Goal: Communication & Community: Ask a question

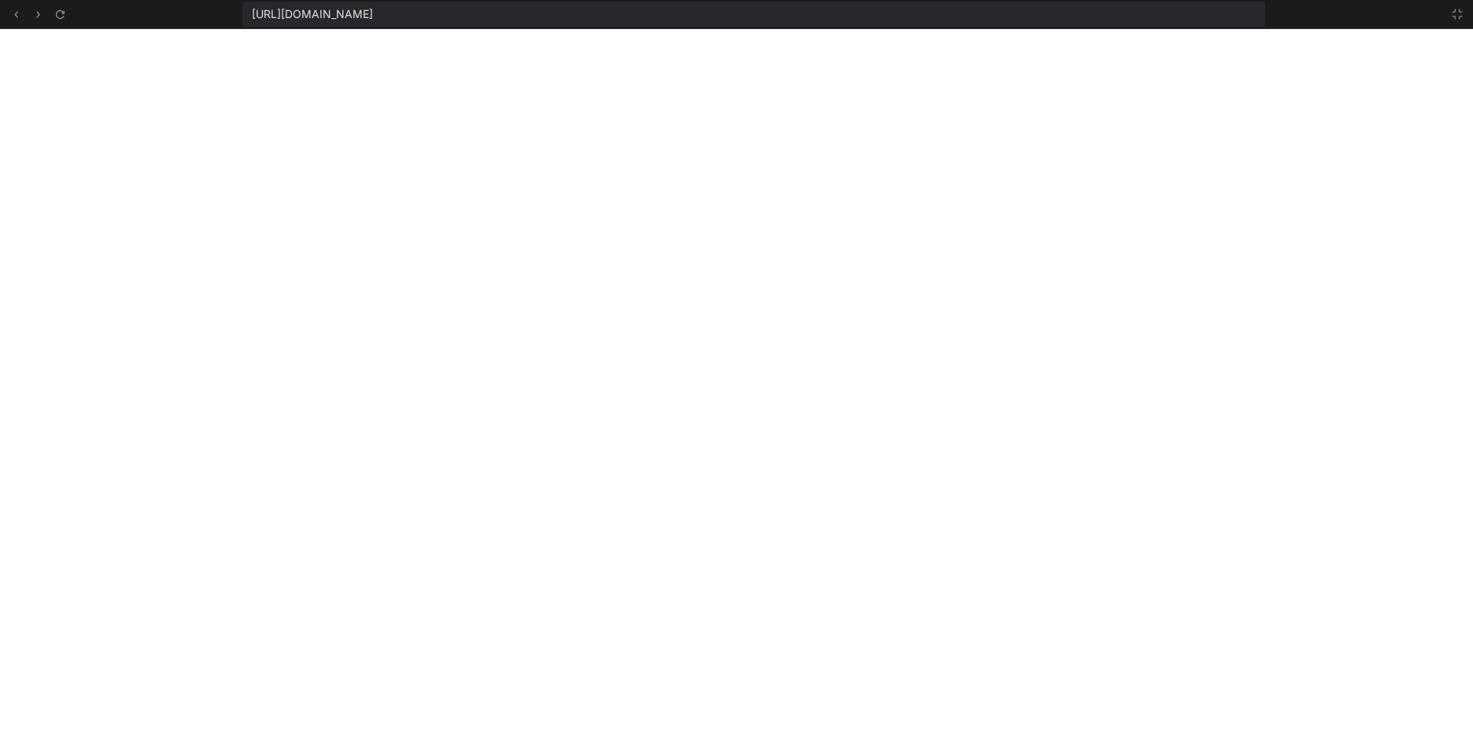
scroll to position [9928, 0]
click at [1452, 17] on icon at bounding box center [1457, 14] width 13 height 13
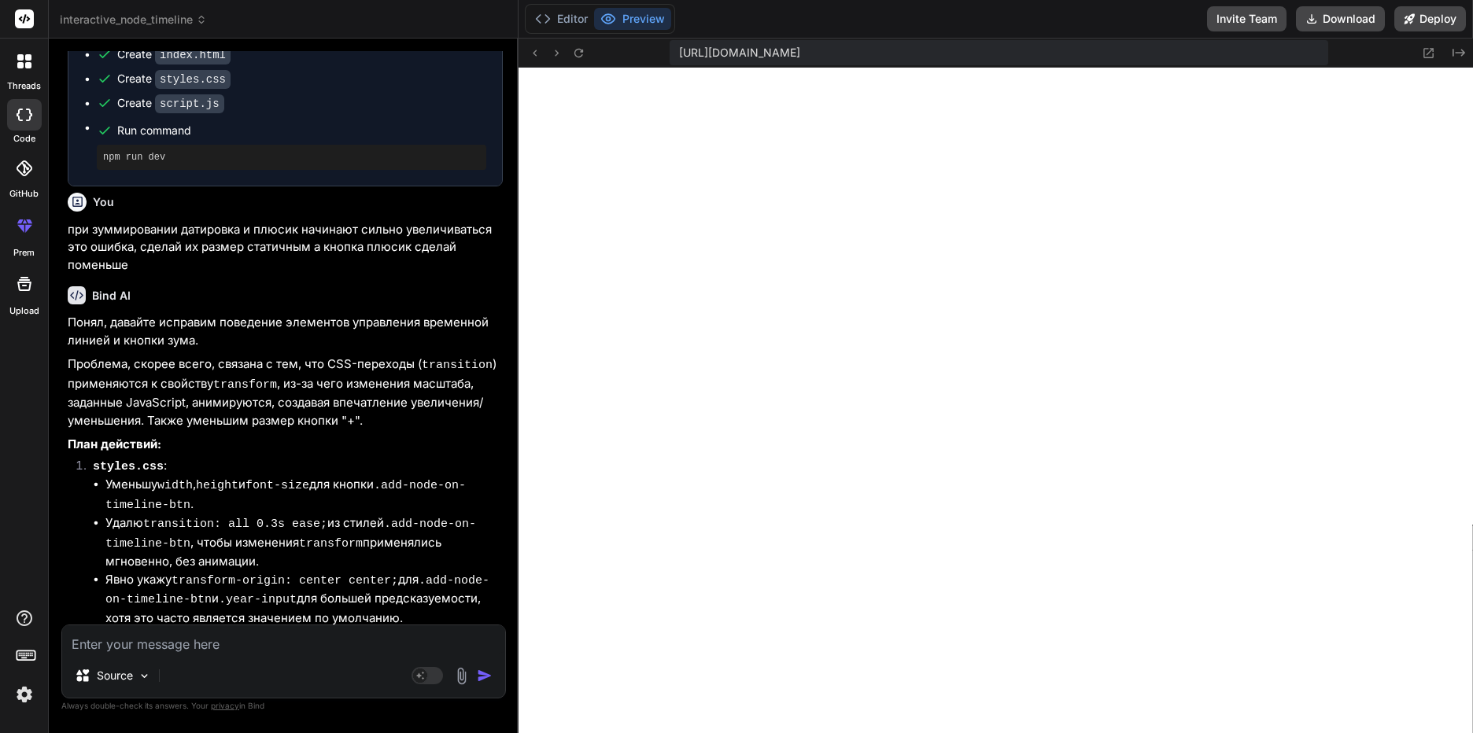
click at [169, 651] on textarea at bounding box center [283, 640] width 443 height 28
type textarea "с"
type textarea "x"
type textarea "сд"
type textarea "x"
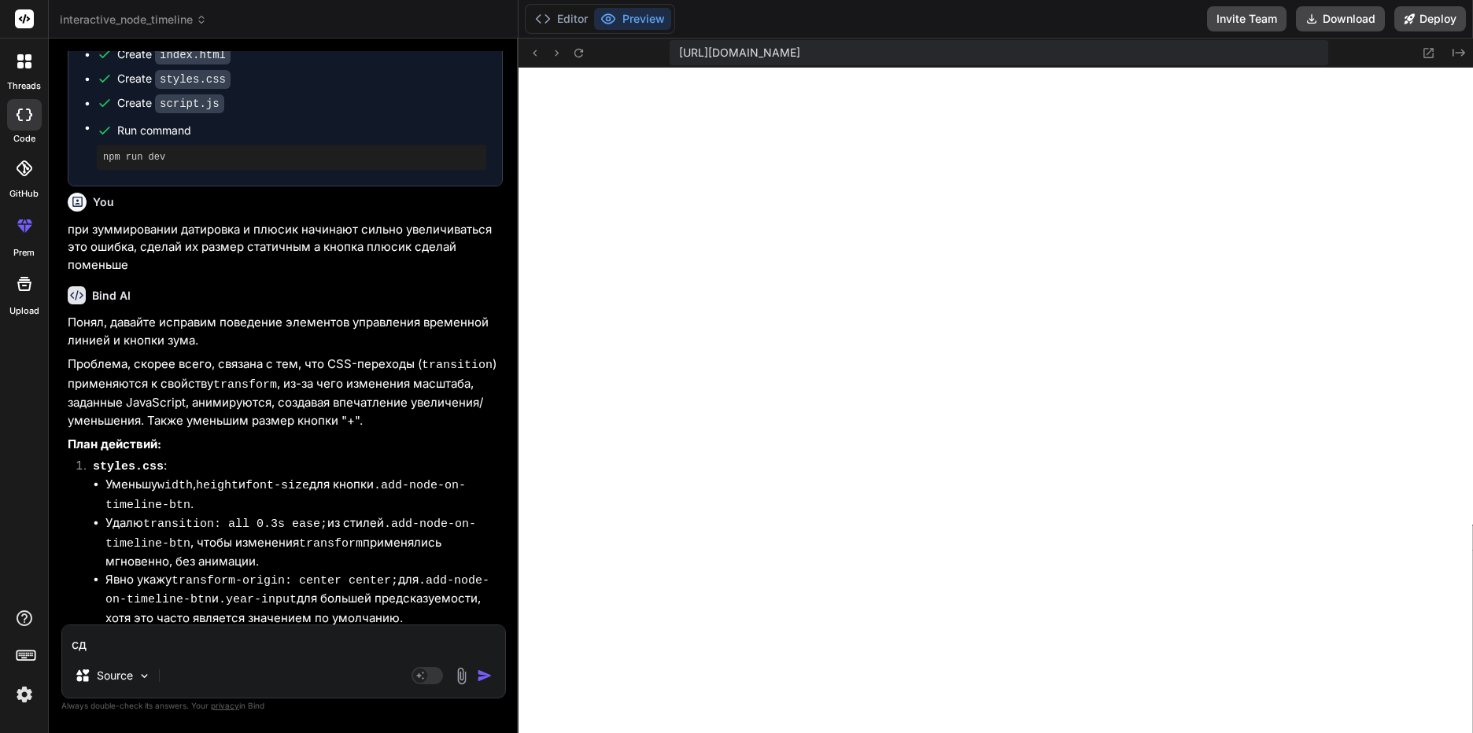
type textarea "сде"
type textarea "x"
type textarea "сдел"
type textarea "x"
type textarea "сдела"
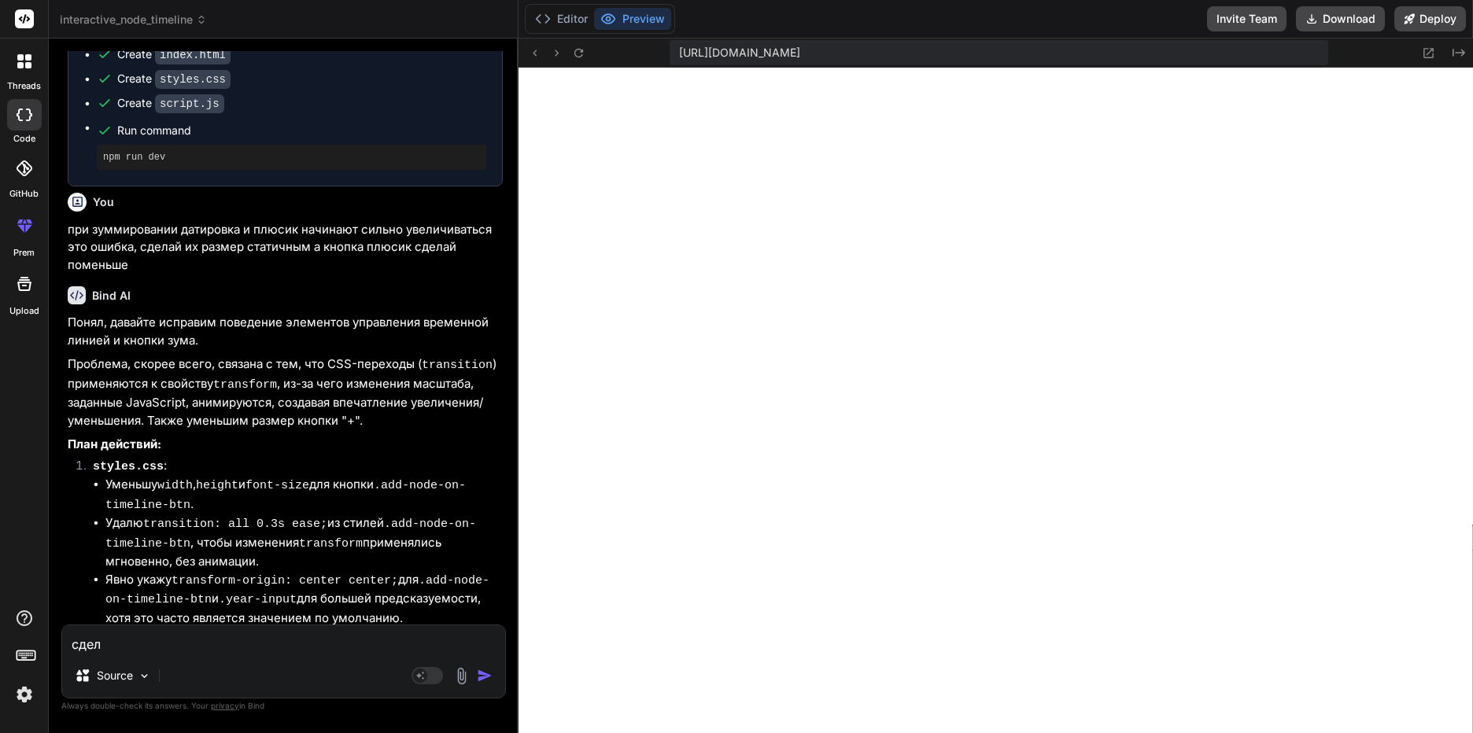
type textarea "x"
type textarea "сделай"
type textarea "x"
type textarea "сделай"
type textarea "x"
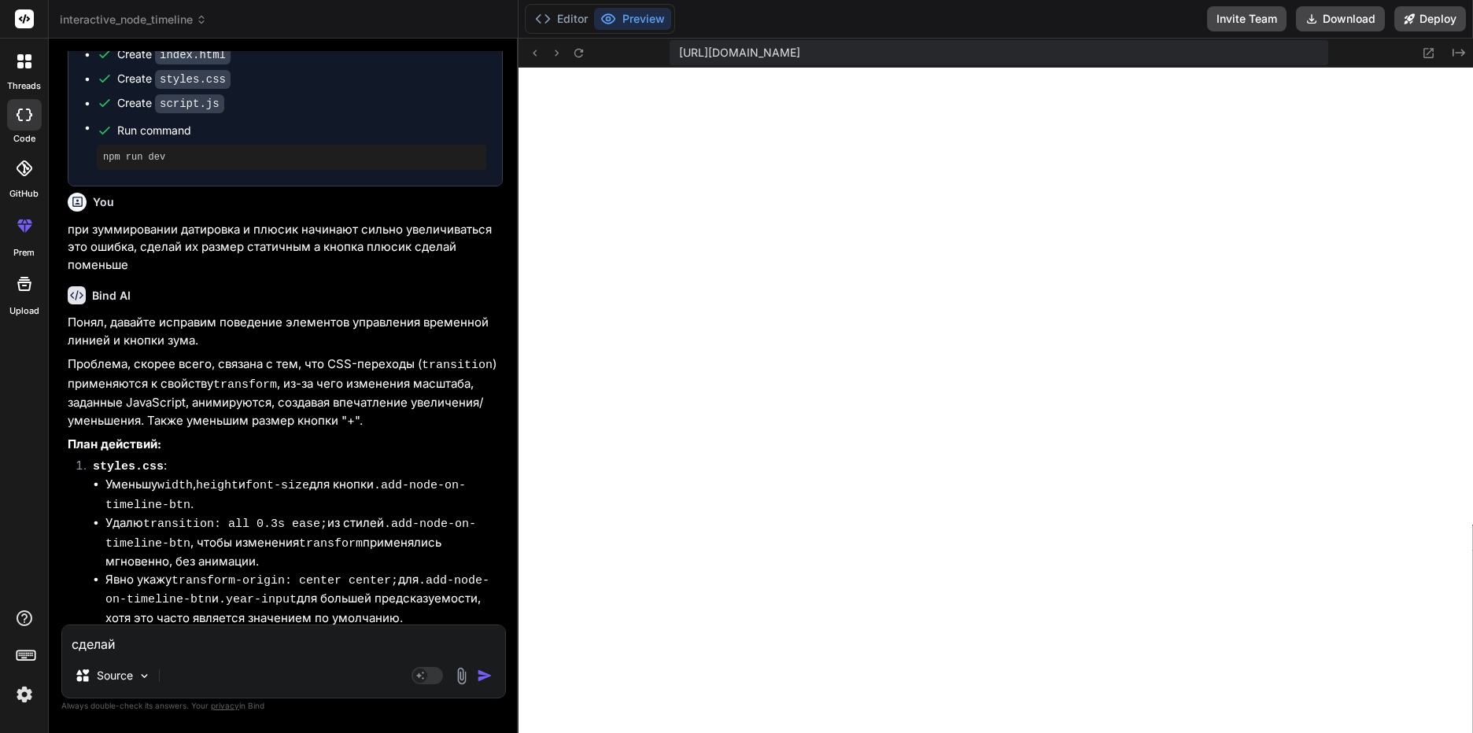
type textarea "сделай о"
type textarea "x"
type textarea "сделай оп"
type textarea "x"
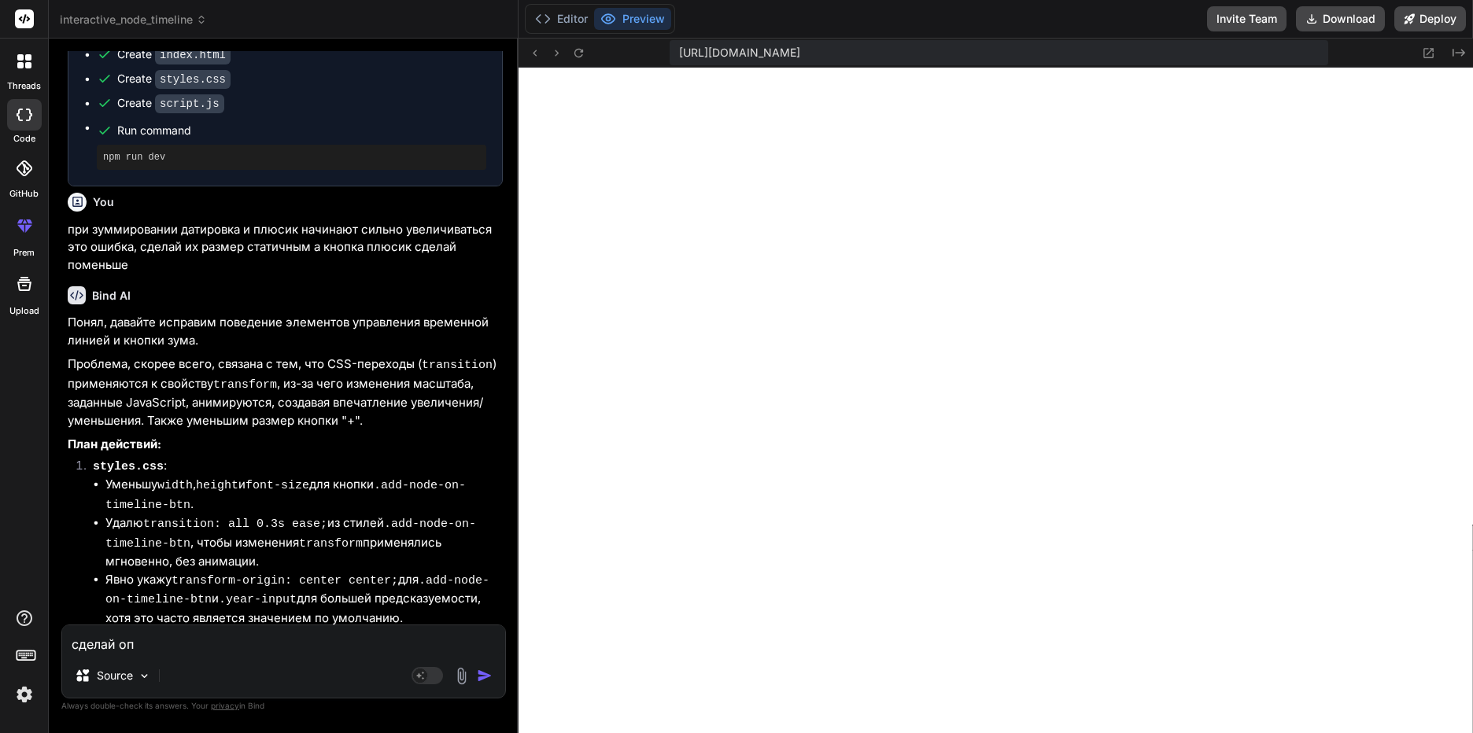
type textarea "сделай опи"
type textarea "x"
type textarea "сделай опис"
type textarea "x"
type textarea "сделай описа"
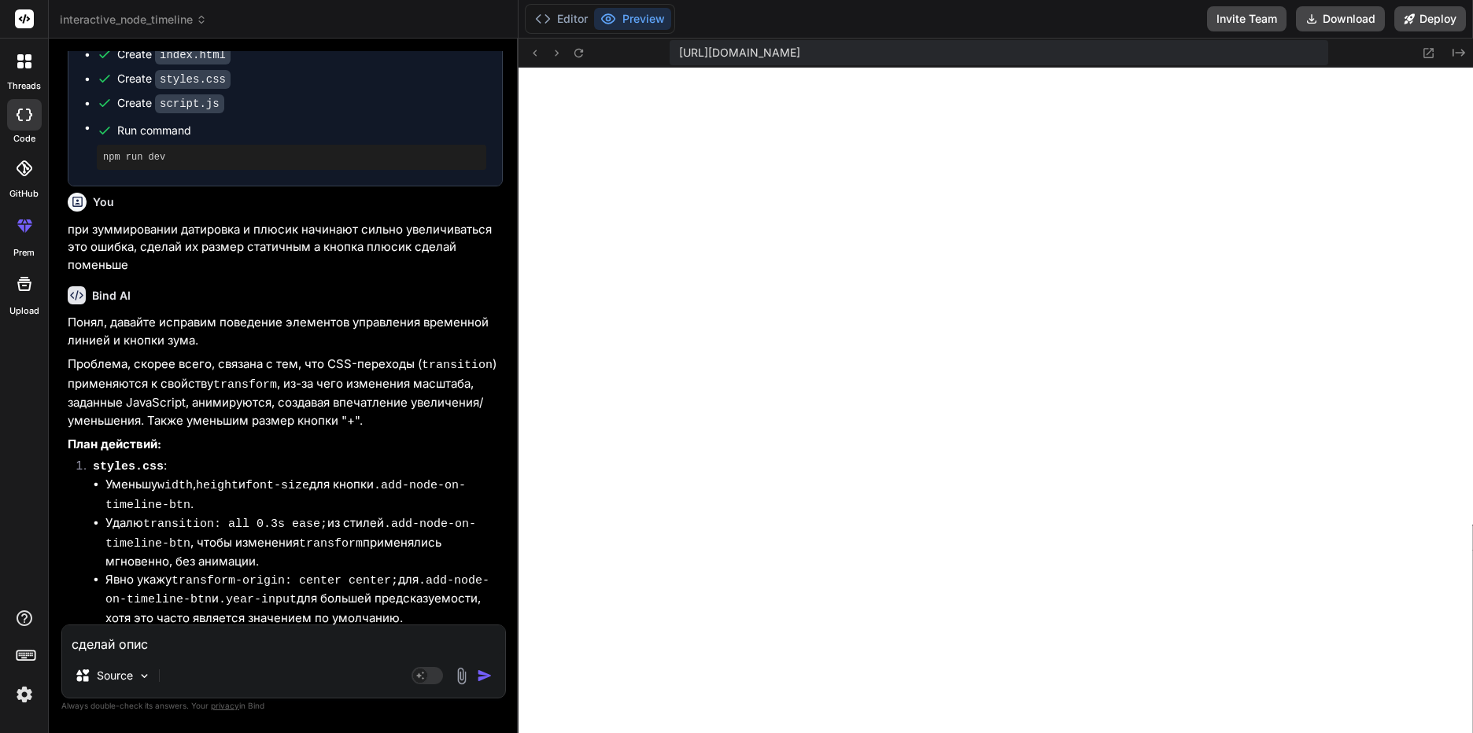
type textarea "x"
type textarea "сделай описан"
type textarea "x"
type textarea "сделай описани"
type textarea "x"
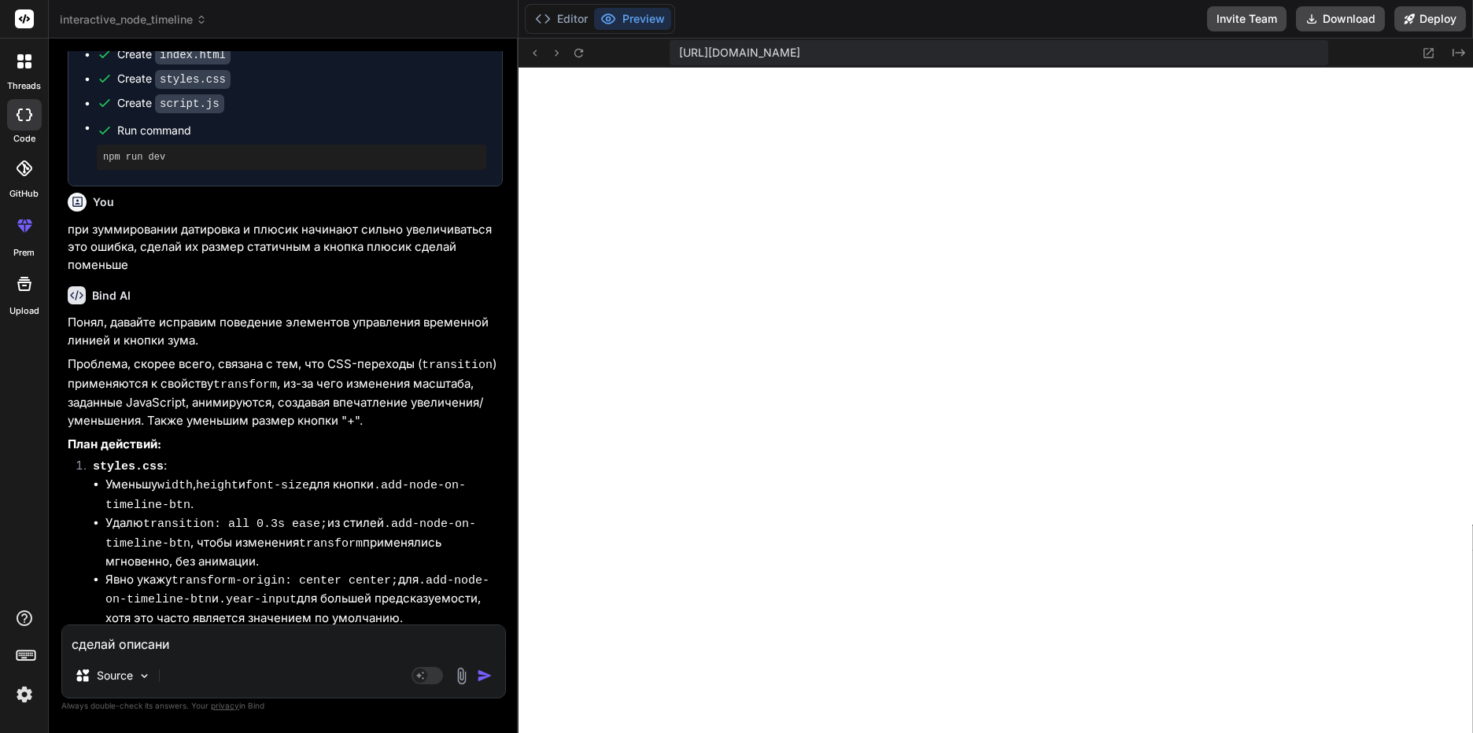
type textarea "сделай описание"
type textarea "x"
type textarea "сделай описание"
type textarea "x"
type textarea "сделай описание т"
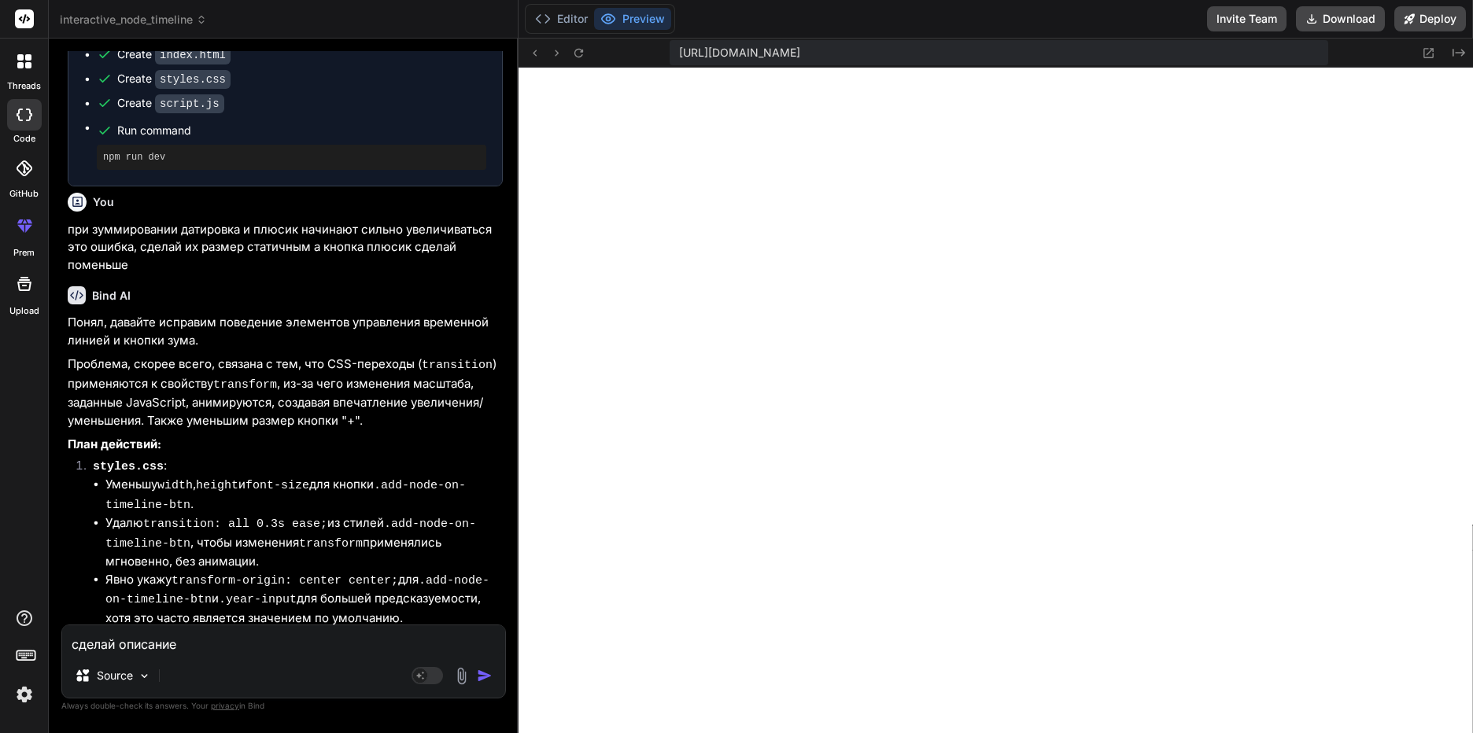
type textarea "x"
type textarea "сделай описание то"
type textarea "x"
type textarea "сделай описание тог"
type textarea "x"
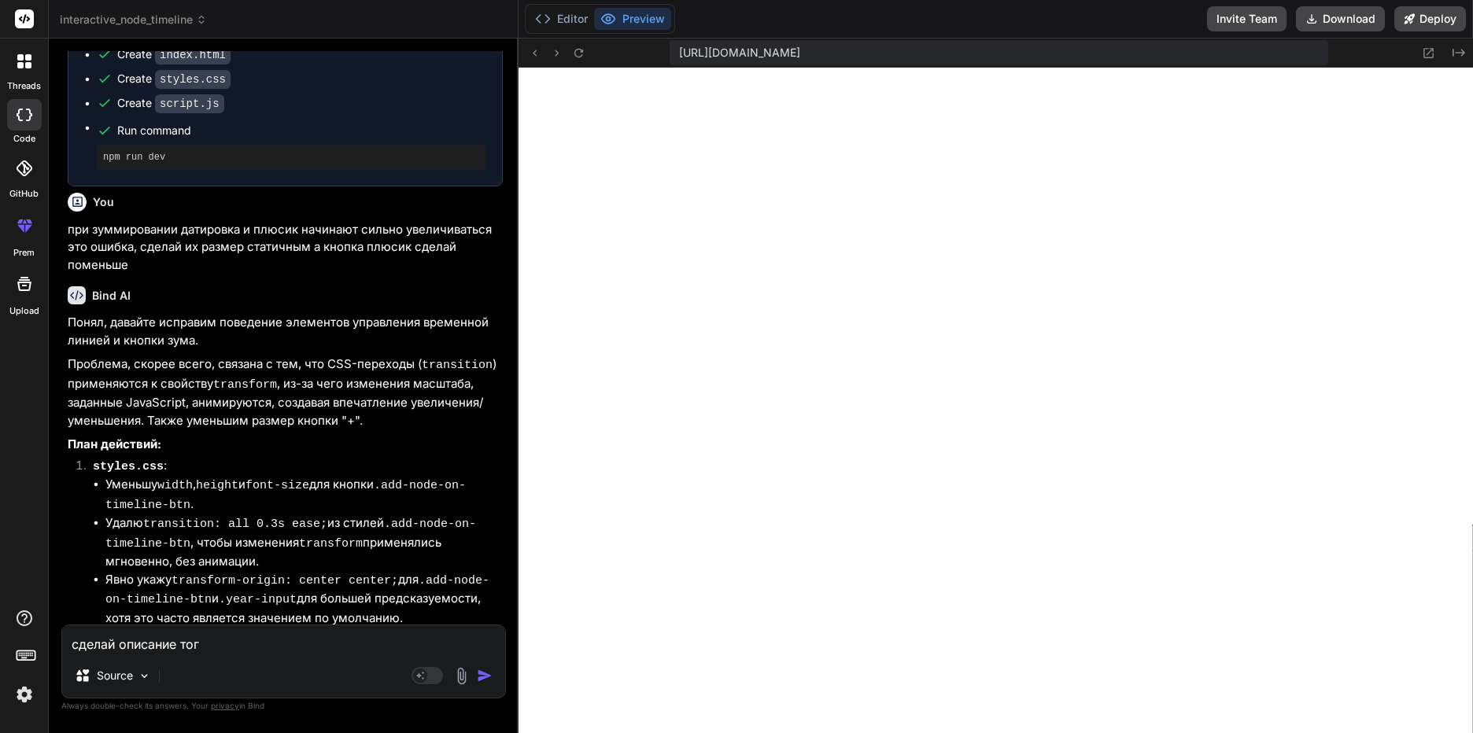
type textarea "сделай описание того"
type textarea "x"
type textarea "сделай описание того"
type textarea "x"
type textarea "сделай описание того ч"
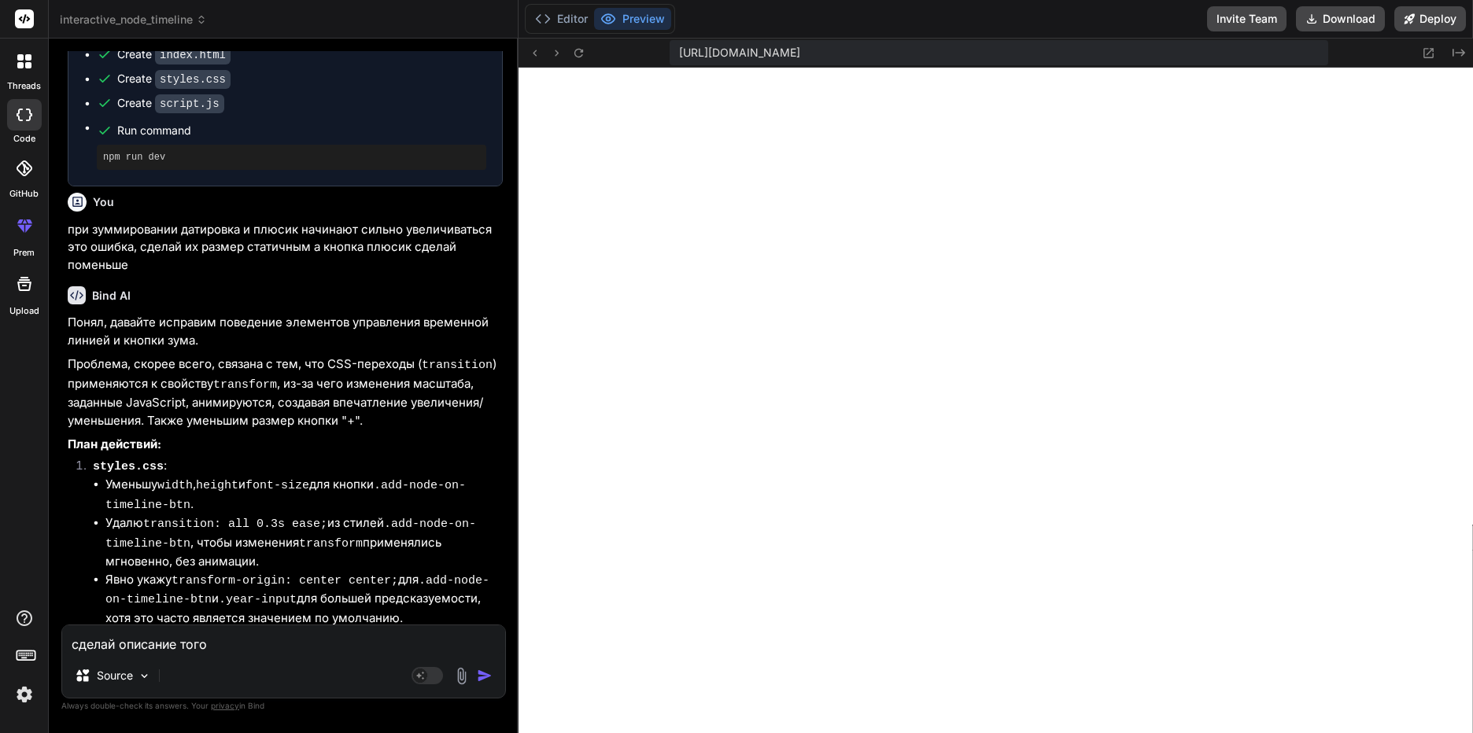
type textarea "x"
type textarea "сделай описание того чт"
type textarea "x"
type textarea "сделай описание того что"
type textarea "x"
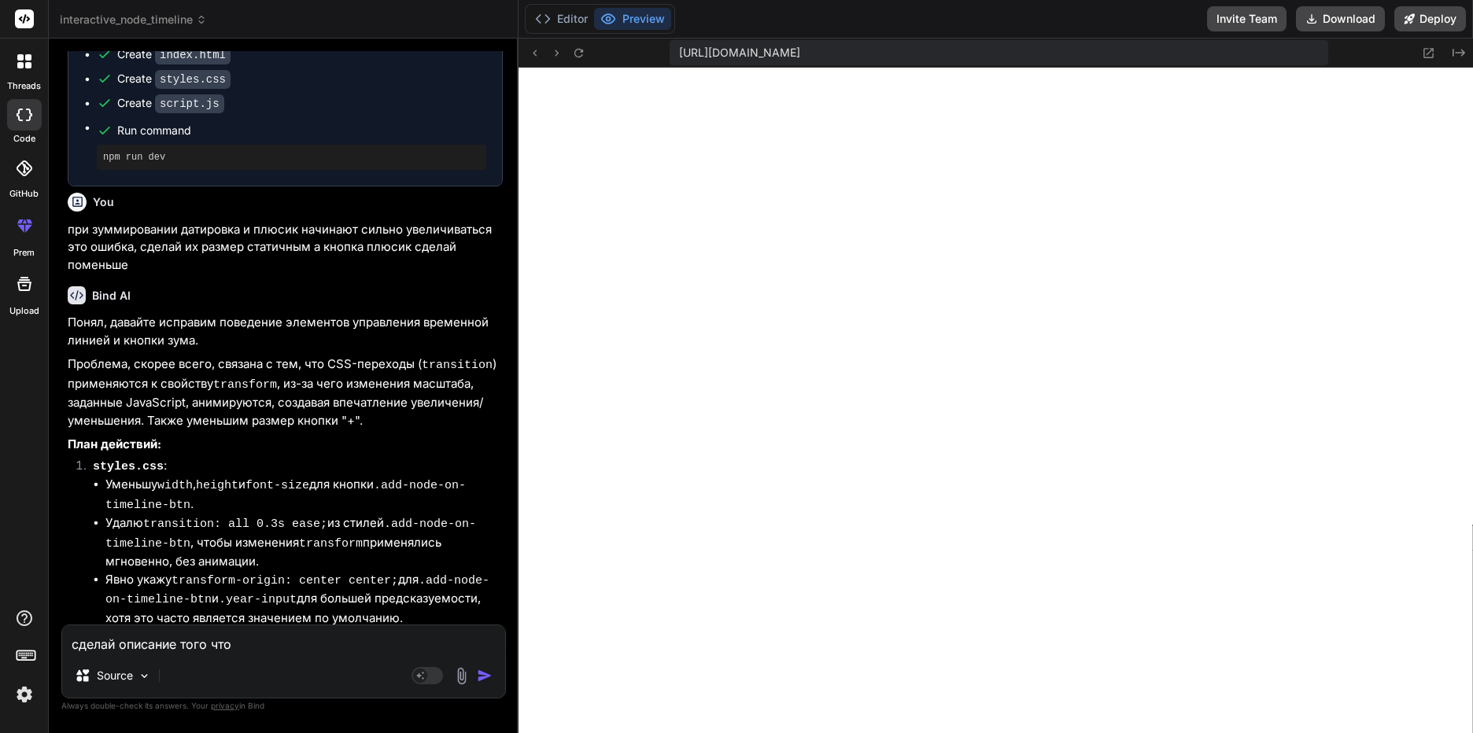
type textarea "сделай описание того что"
type textarea "x"
type textarea "сделай описание того что [PERSON_NAME]"
type textarea "x"
type textarea "сделай описание того что со"
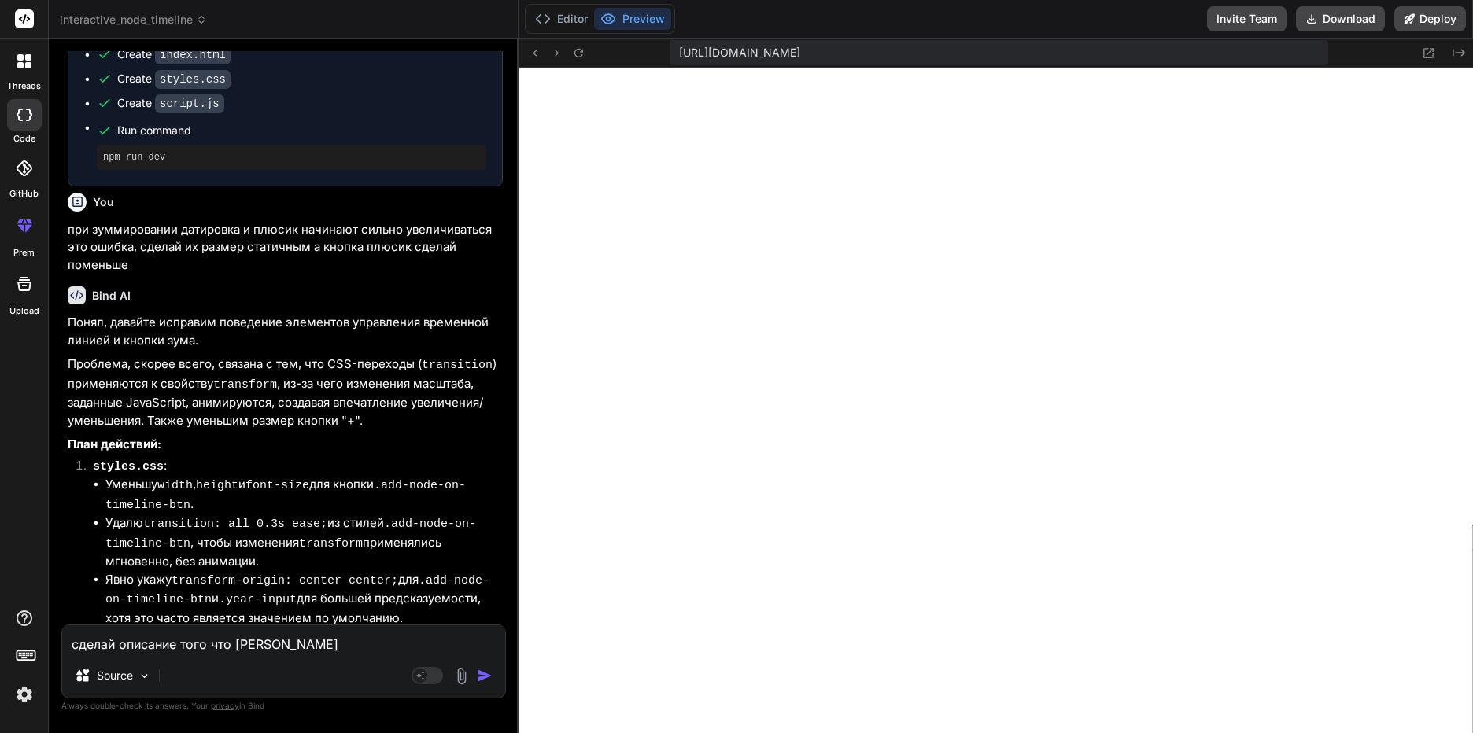
type textarea "x"
type textarea "сделай описание того что соз"
type textarea "x"
type textarea "сделай описание того что созд"
type textarea "x"
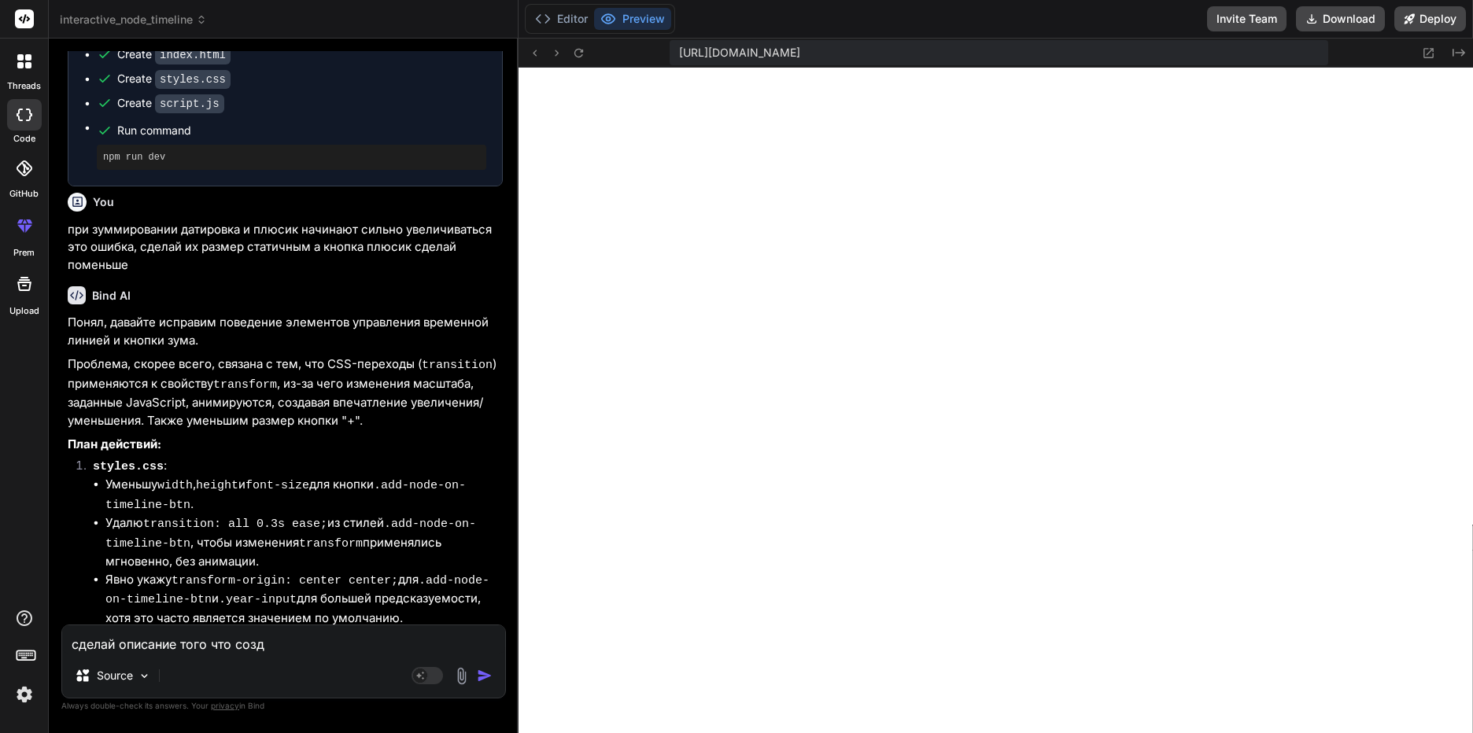
type textarea "сделай описание того что созда"
type textarea "x"
type textarea "сделай описание того что создан"
type textarea "x"
type textarea "сделай описание того что созданн"
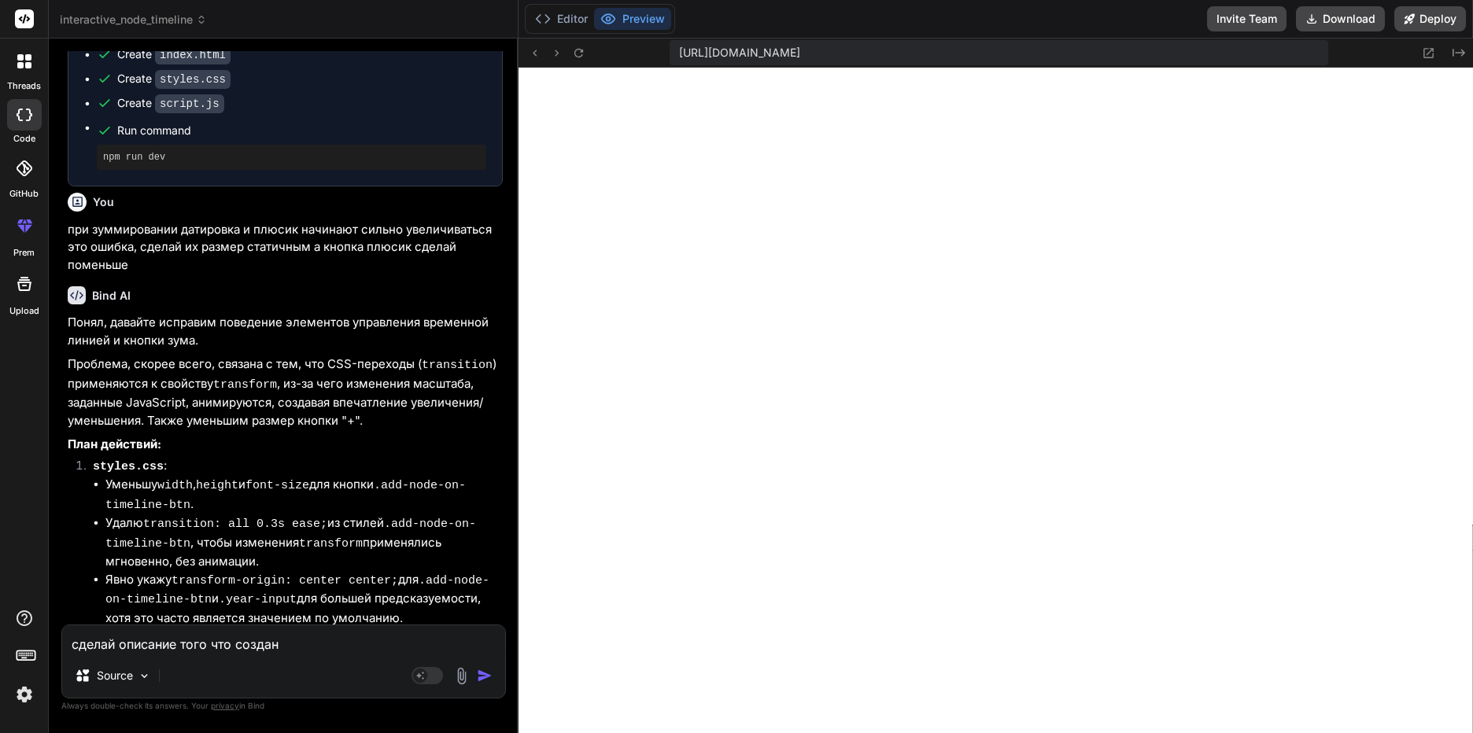
type textarea "x"
type textarea "сделай описание того что созданно"
type textarea "x"
type textarea "сделай описание того что созданно"
type textarea "x"
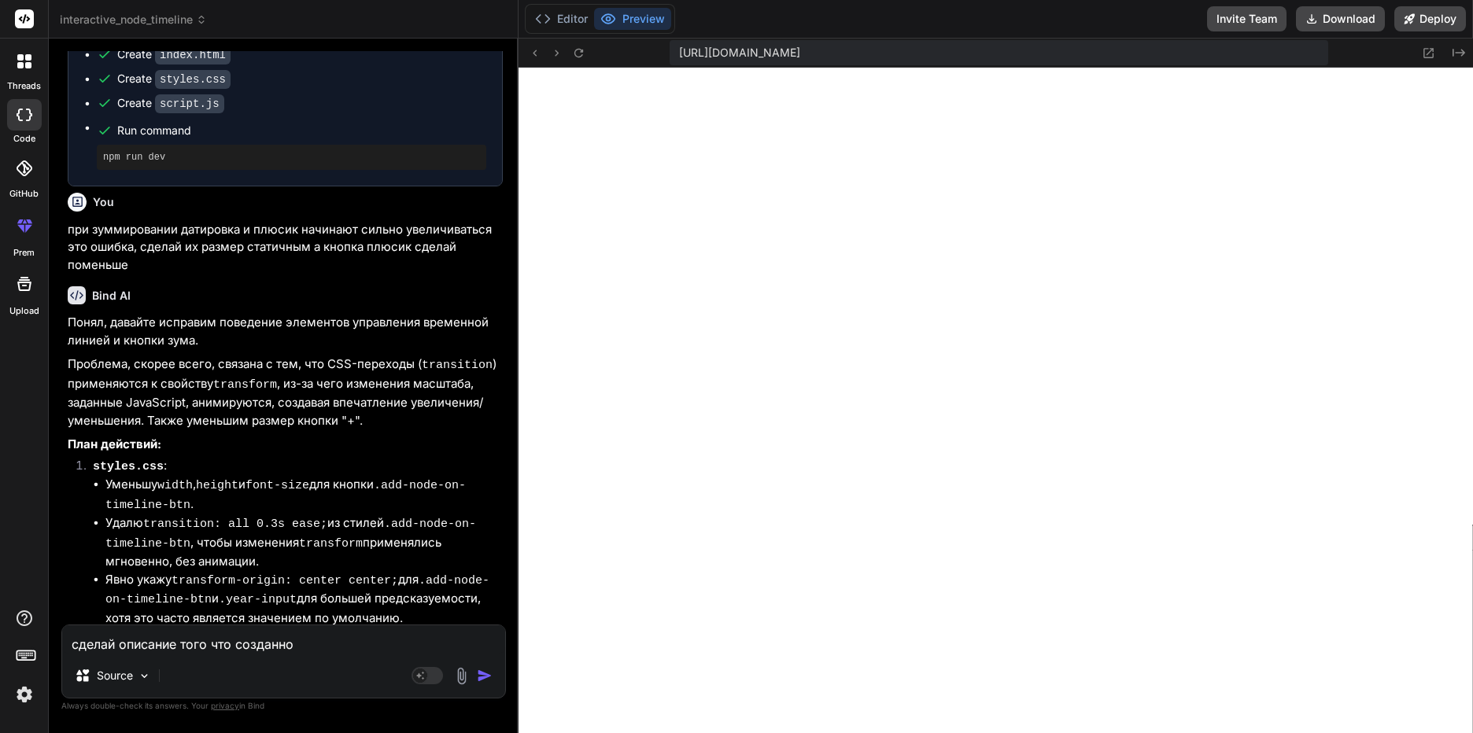
type textarea "сделай описание того что созданно [PERSON_NAME]"
type textarea "x"
type textarea "сделай описание того что созданно пр"
type textarea "x"
type textarea "сделай описание того что созданно про"
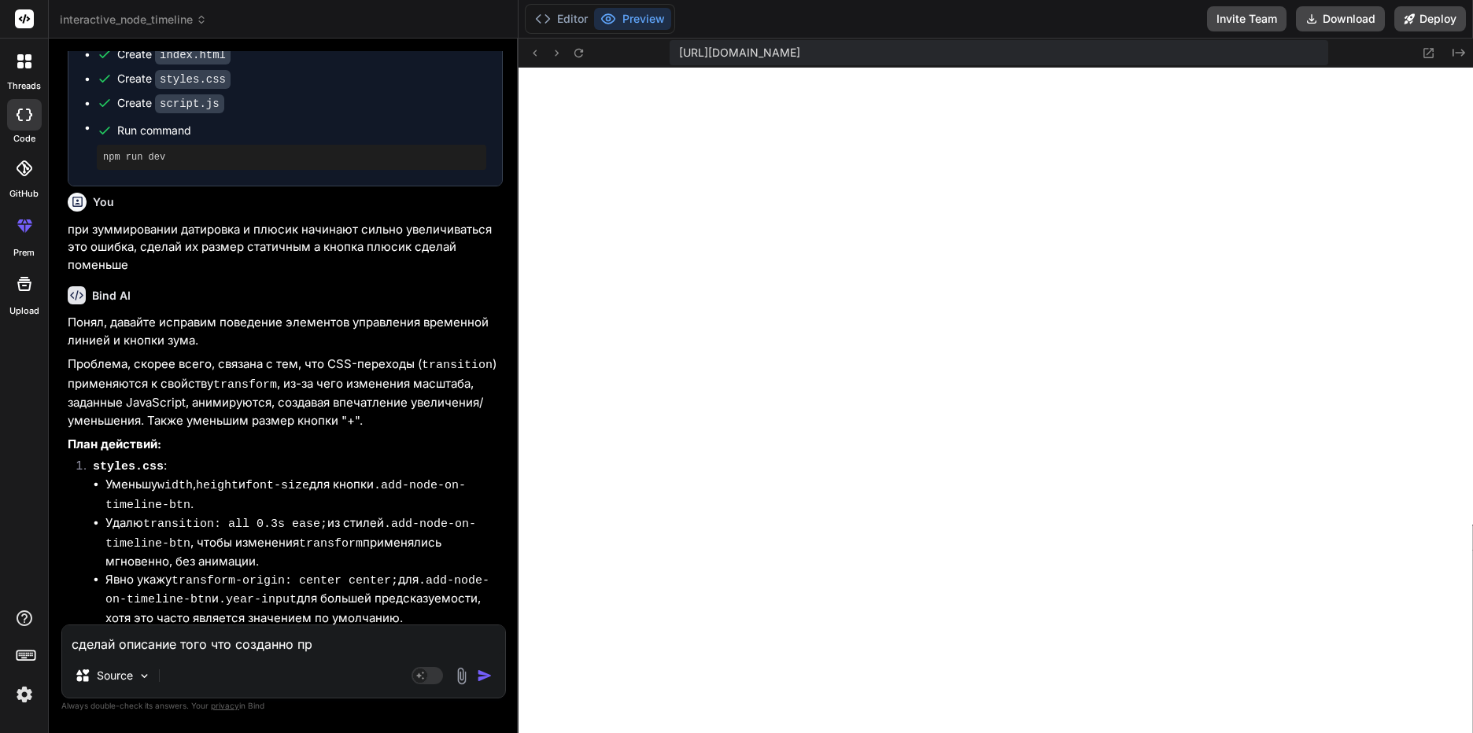
type textarea "x"
type textarea "сделай описание того что созданно пром"
type textarea "x"
type textarea "сделай описание того что созданно промп"
type textarea "x"
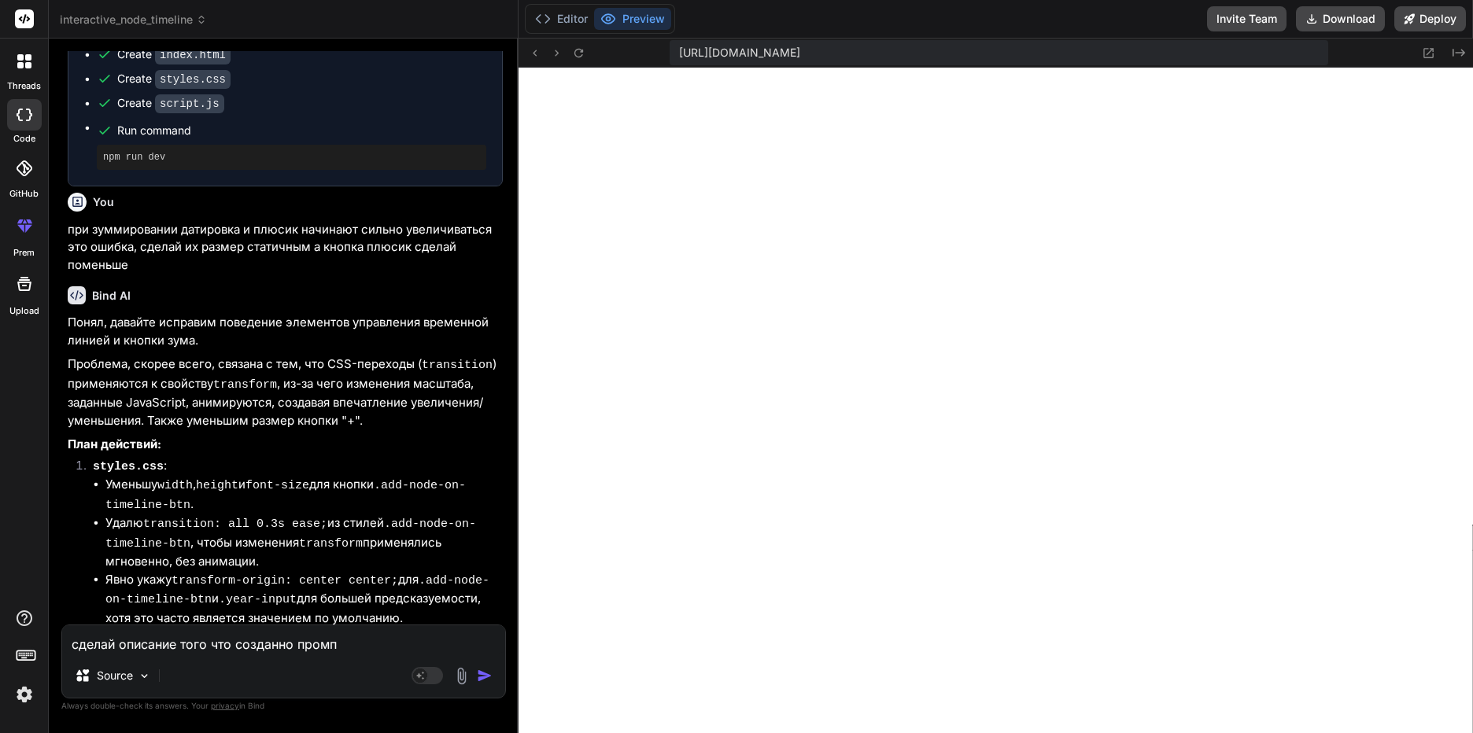
type textarea "сделай описание того что созданно промп"
type textarea "x"
type textarea "сделай описание того что созданно [PERSON_NAME] [PERSON_NAME]"
type textarea "x"
type textarea "сделай описание того что созданно [PERSON_NAME] ин"
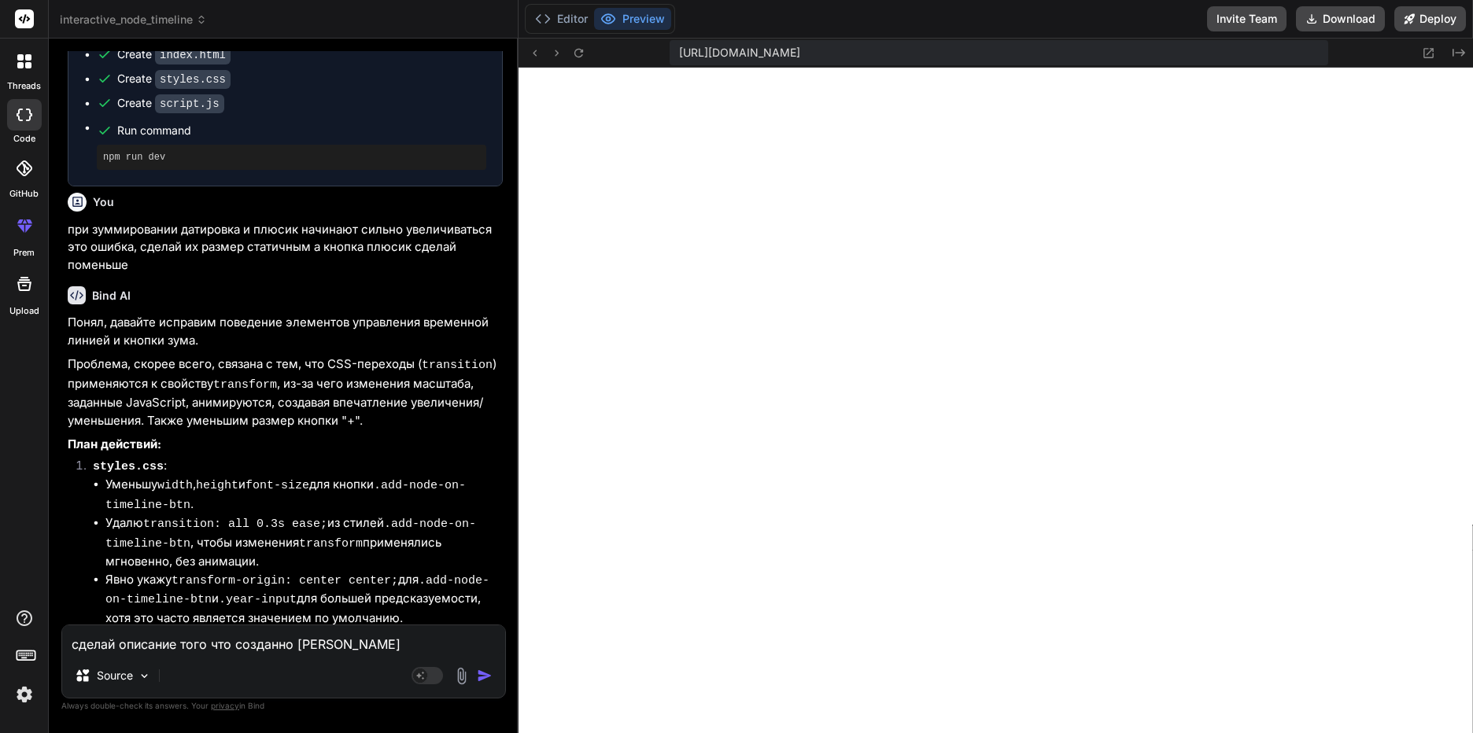
type textarea "x"
type textarea "сделай описание того что созданно [PERSON_NAME] инс"
type textarea "x"
type textarea "сделай описание того что созданно промп инст"
type textarea "x"
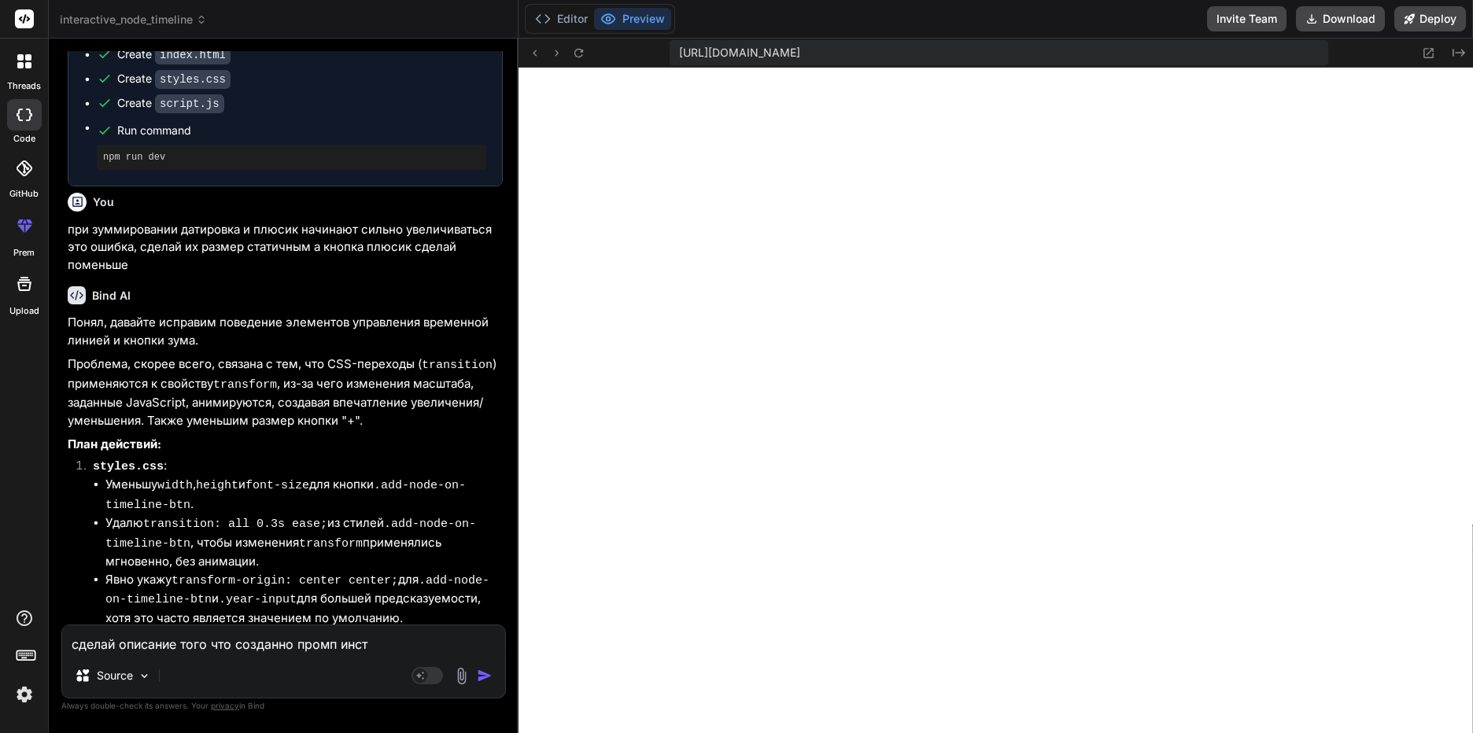
type textarea "сделай описание того что созданно промп инстр"
type textarea "x"
type textarea "сделай описание того что созданно промп инстру"
type textarea "x"
type textarea "сделай описание того что созданно промп инструк"
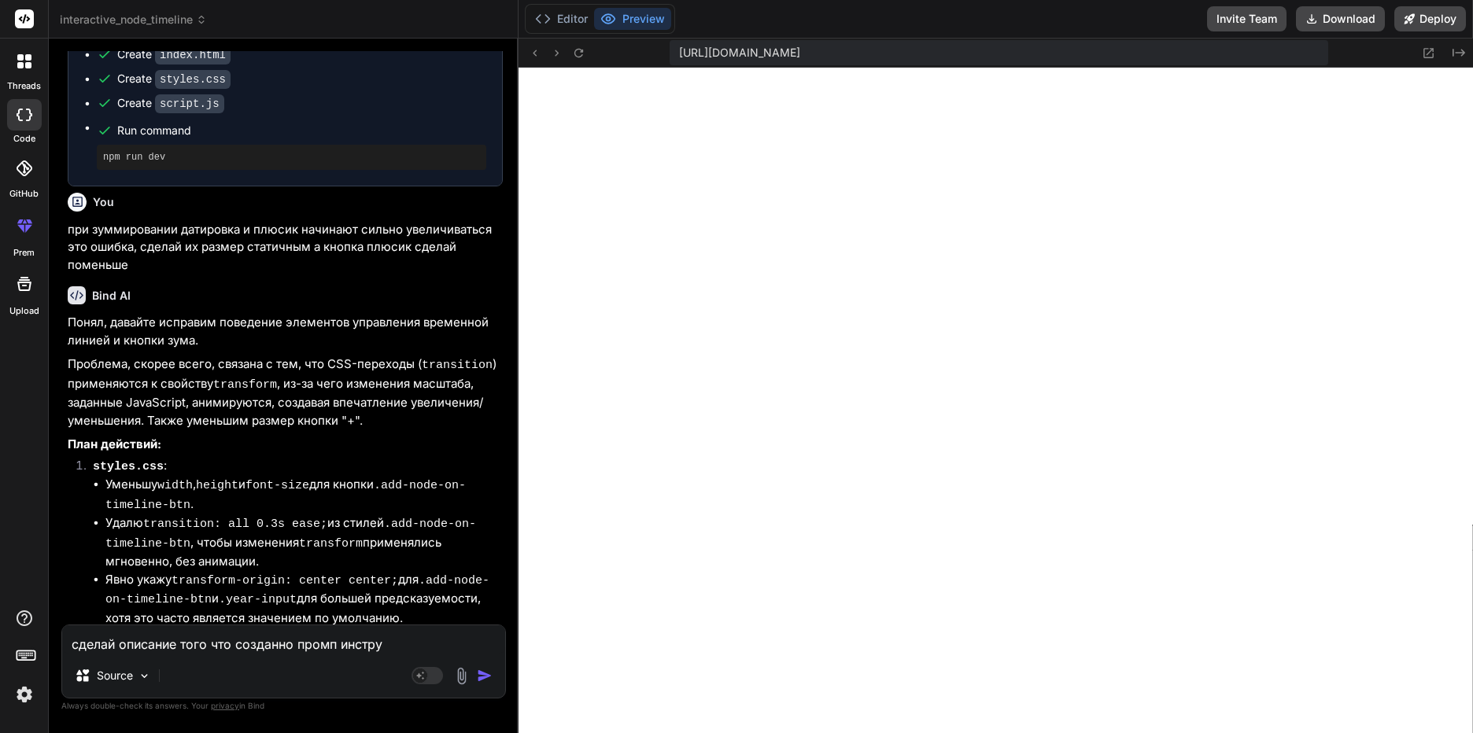
type textarea "x"
type textarea "сделай описание того что созданно промп инструкц"
type textarea "x"
type textarea "сделай описание того что созданно промп инструкци"
type textarea "x"
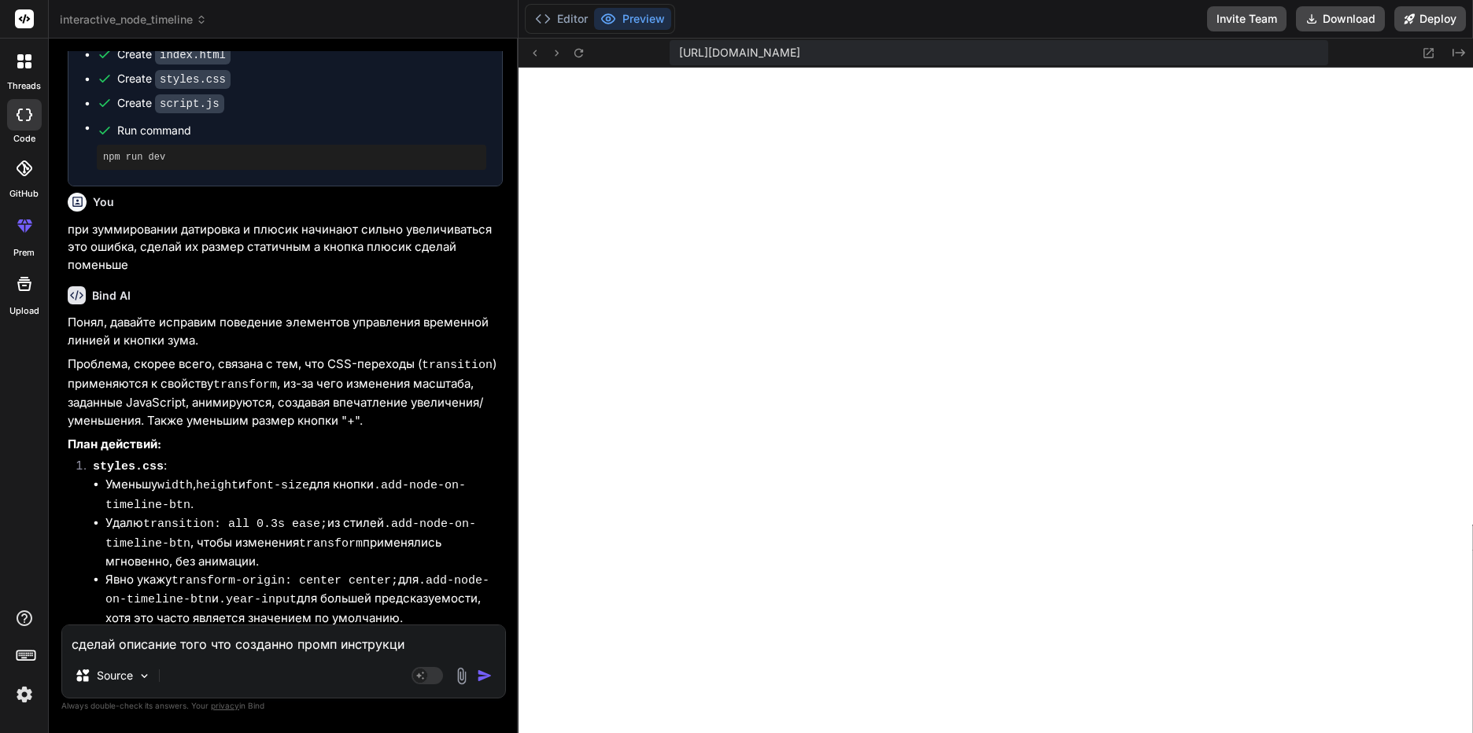
type textarea "сделай описание того что созданно промп инструкция"
type textarea "x"
click at [294, 647] on textarea "сделай описание того что созданно промп инструкция" at bounding box center [283, 640] width 443 height 28
type textarea "сделай описание того что созданно, промп инструкция"
type textarea "x"
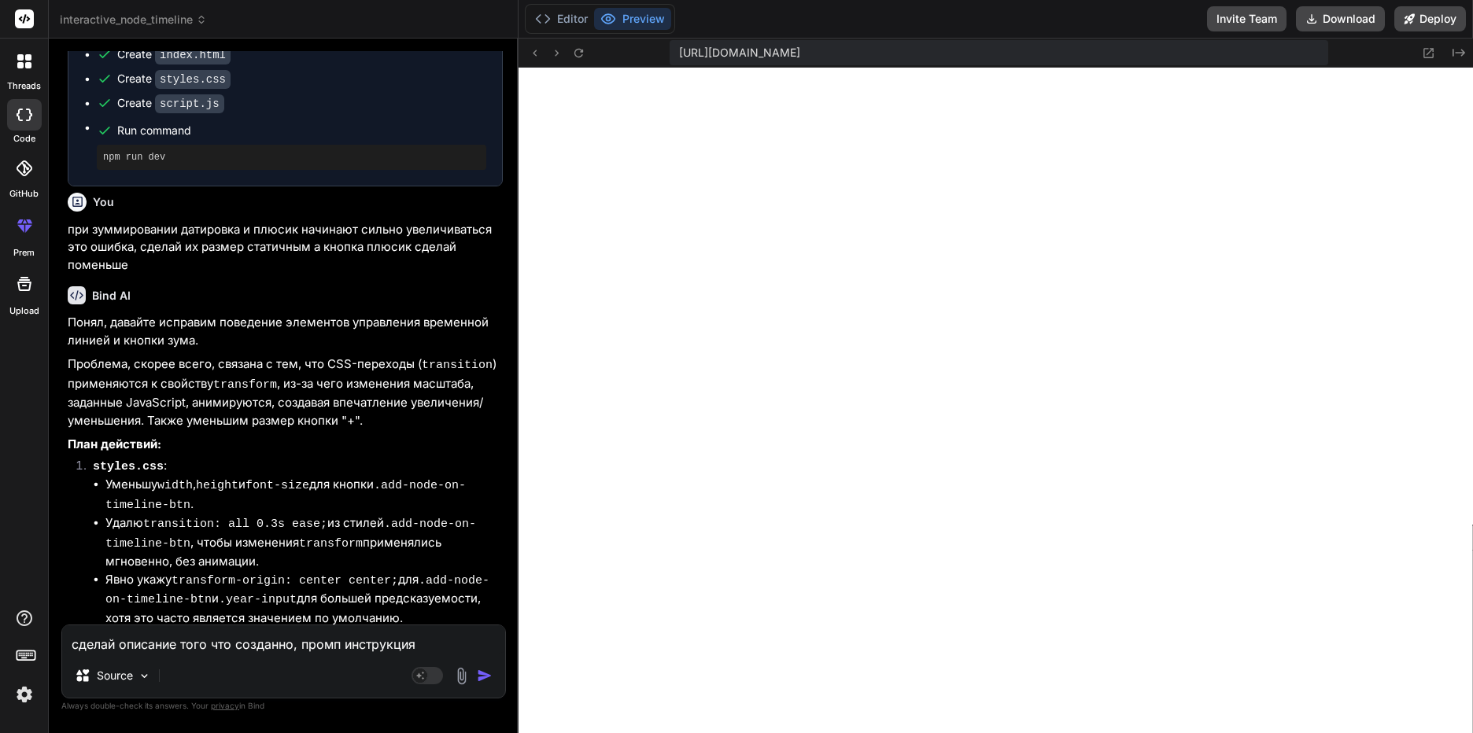
type textarea "сделай описание того что создано, промп инструкция"
type textarea "x"
click at [333, 643] on textarea "сделай описание того что создано, промп инструкция" at bounding box center [283, 640] width 443 height 28
type textarea "сделай описание того что создано, промпт инструкция"
type textarea "x"
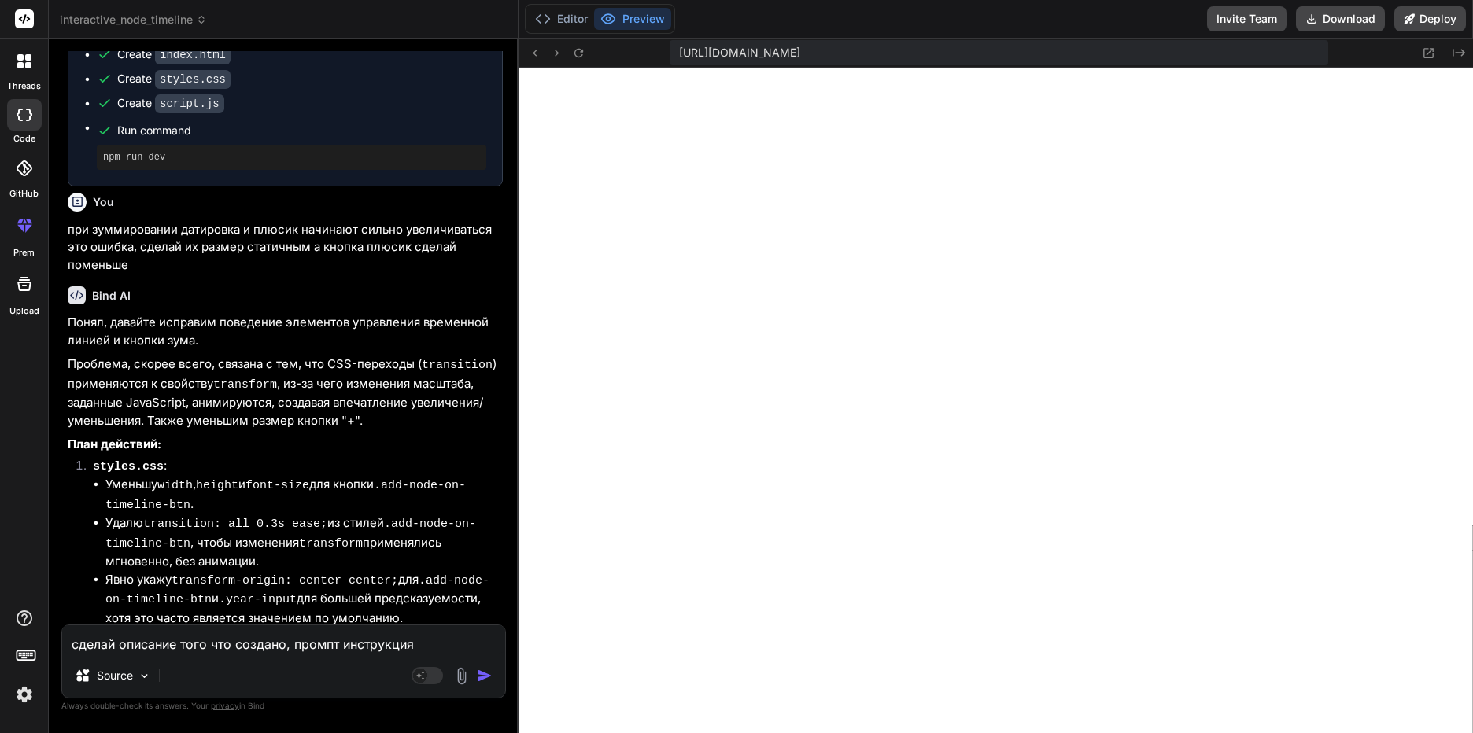
click at [365, 643] on textarea "сделай описание того что создано, промпт инструкция" at bounding box center [283, 640] width 443 height 28
click at [423, 643] on textarea "сделай описание того что создано, промпт инструкция" at bounding box center [283, 640] width 443 height 28
type textarea "сделай описание того что создано, промпт инструкция"
click at [489, 674] on img "button" at bounding box center [485, 676] width 16 height 16
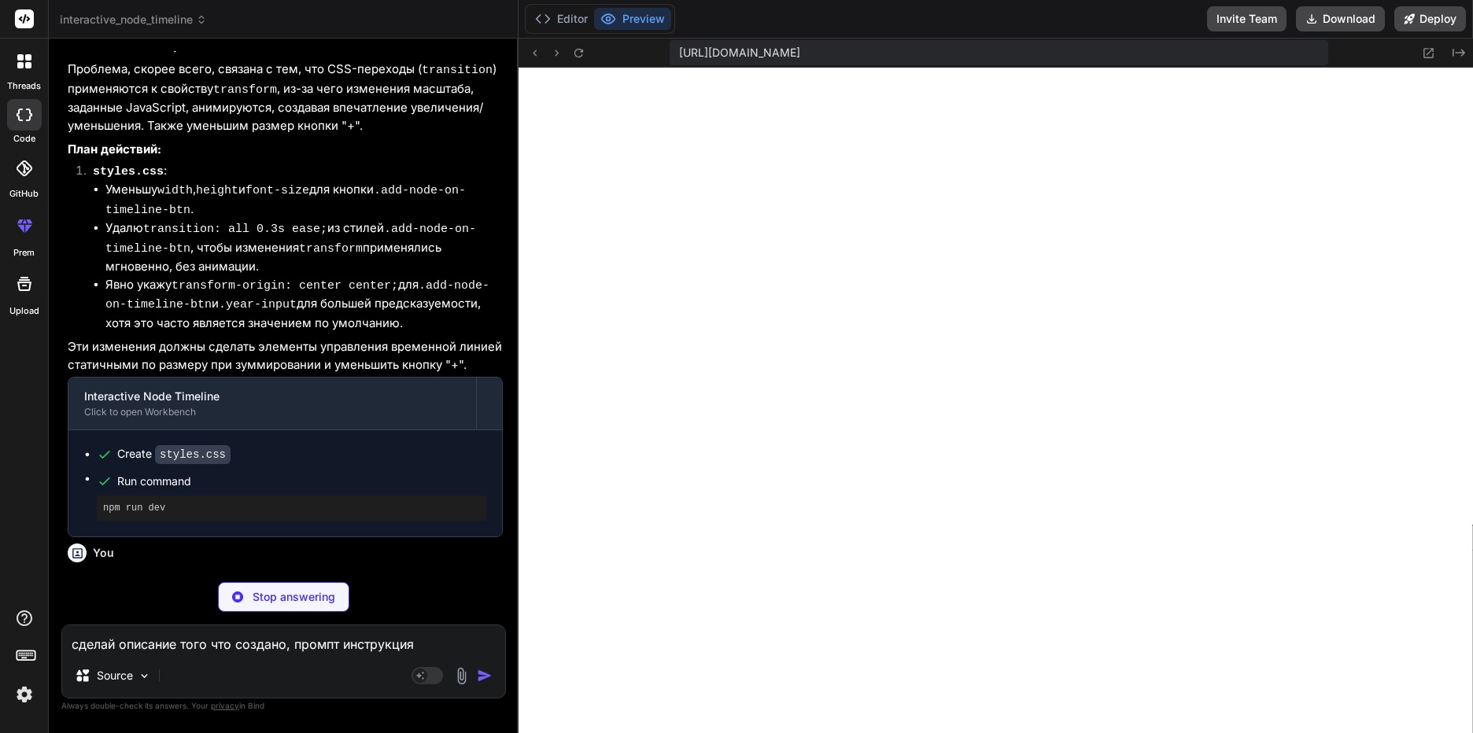
scroll to position [12604, 0]
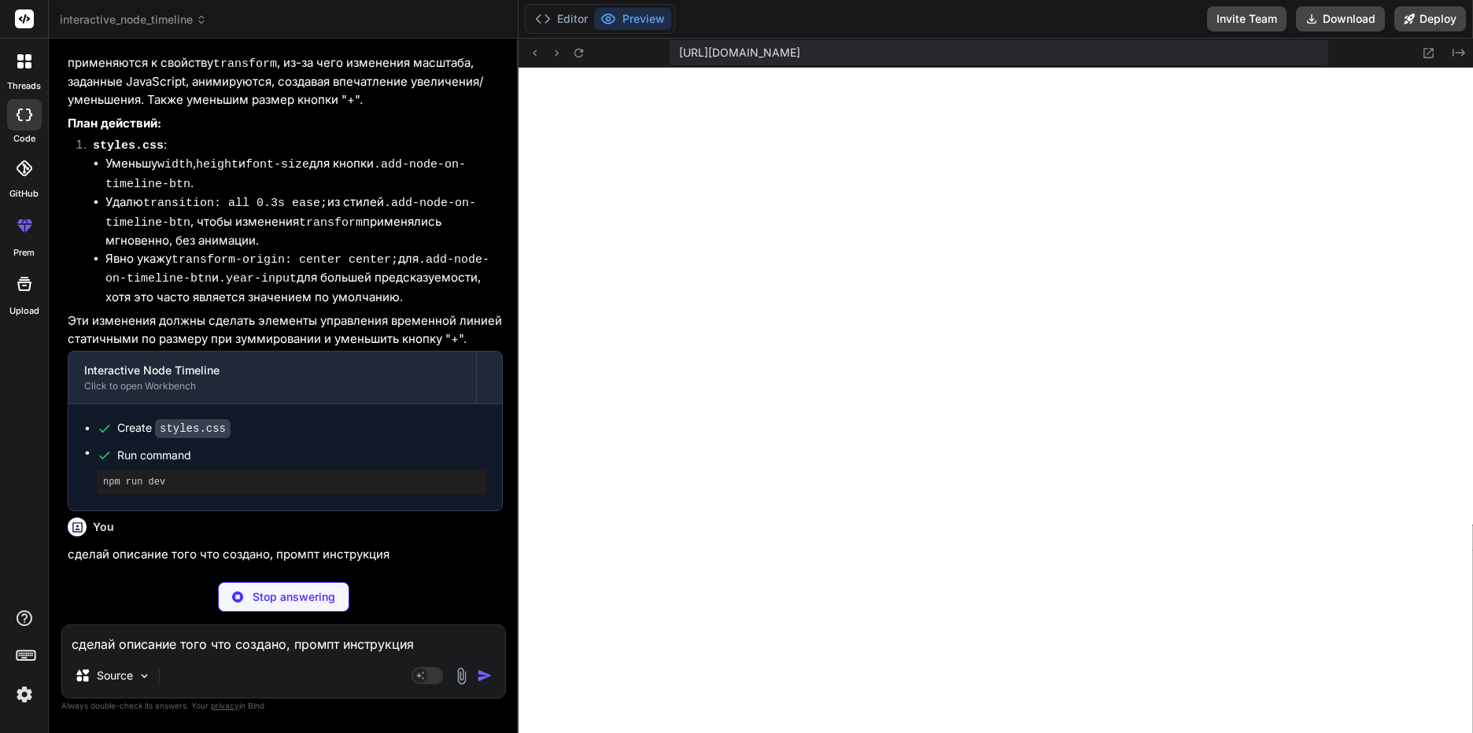
type textarea "x"
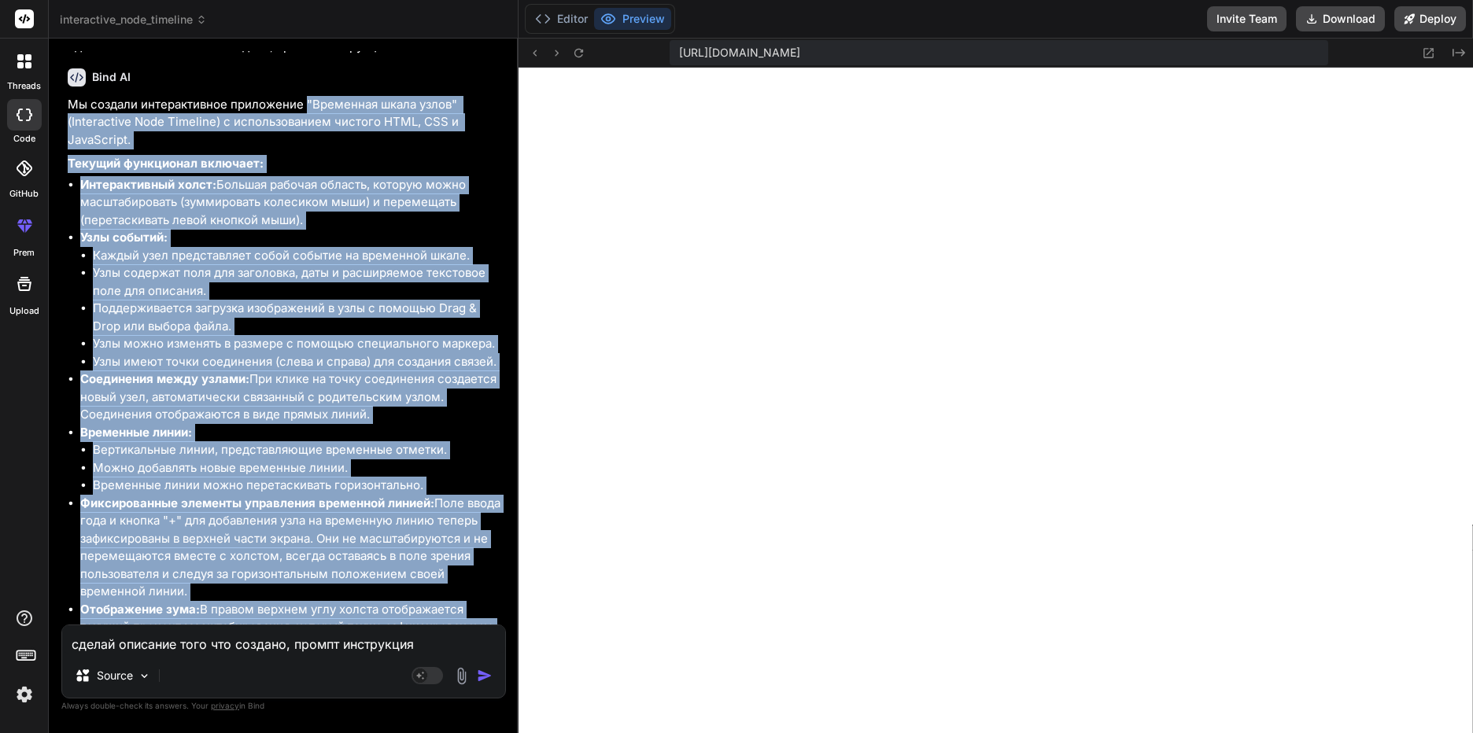
scroll to position [13214, 0]
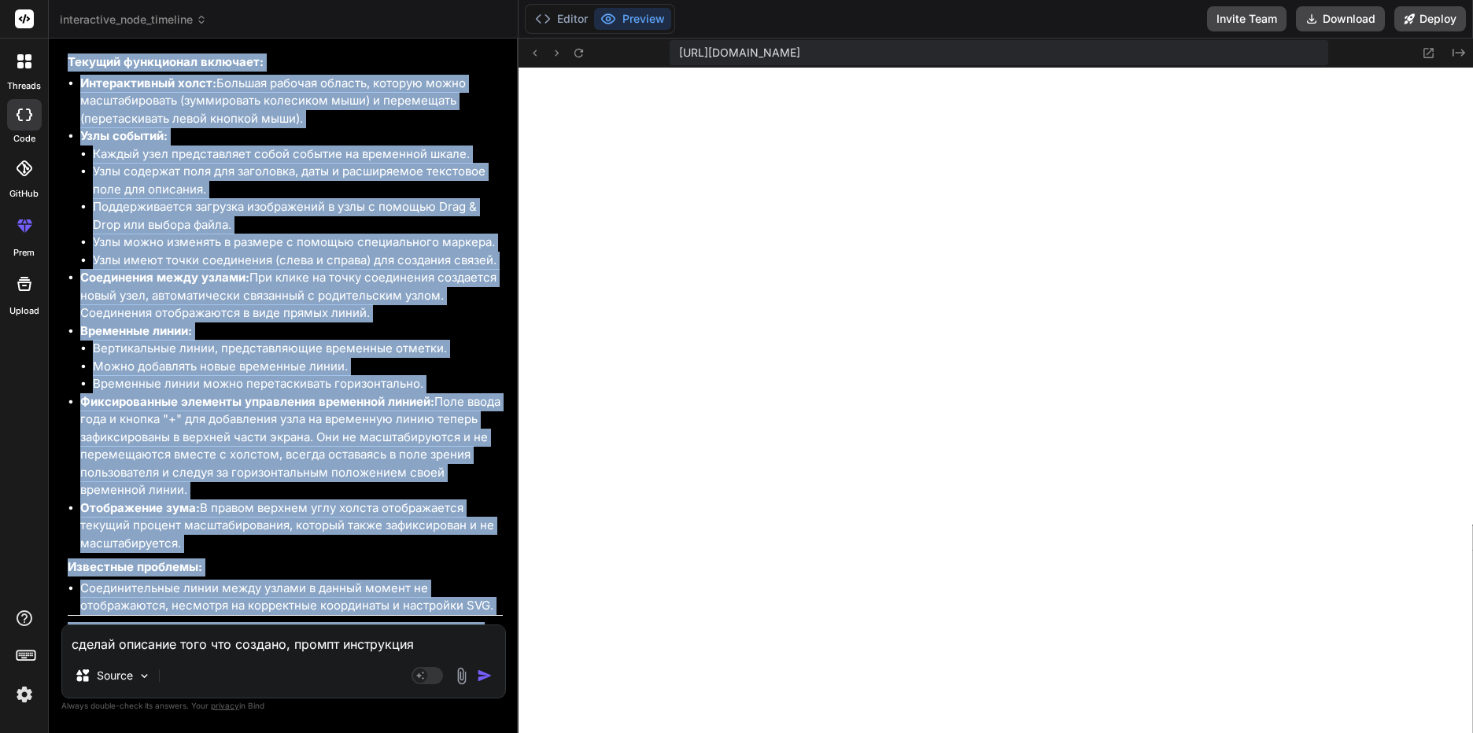
drag, startPoint x: 308, startPoint y: 246, endPoint x: 475, endPoint y: 610, distance: 400.0
click at [475, 610] on div "Мы создали интерактивное приложение "Временная шкала узлов" (Interactive Node T…" at bounding box center [285, 413] width 435 height 838
copy div ""Loremipsu dolor sitam" (Consectetur Adip Elitsedd) e temporincididu utlabor ET…"
click at [249, 622] on p "Мы успешно реализовали интерактивную временную шкалу с узлами, возможностью зум…" at bounding box center [285, 649] width 435 height 54
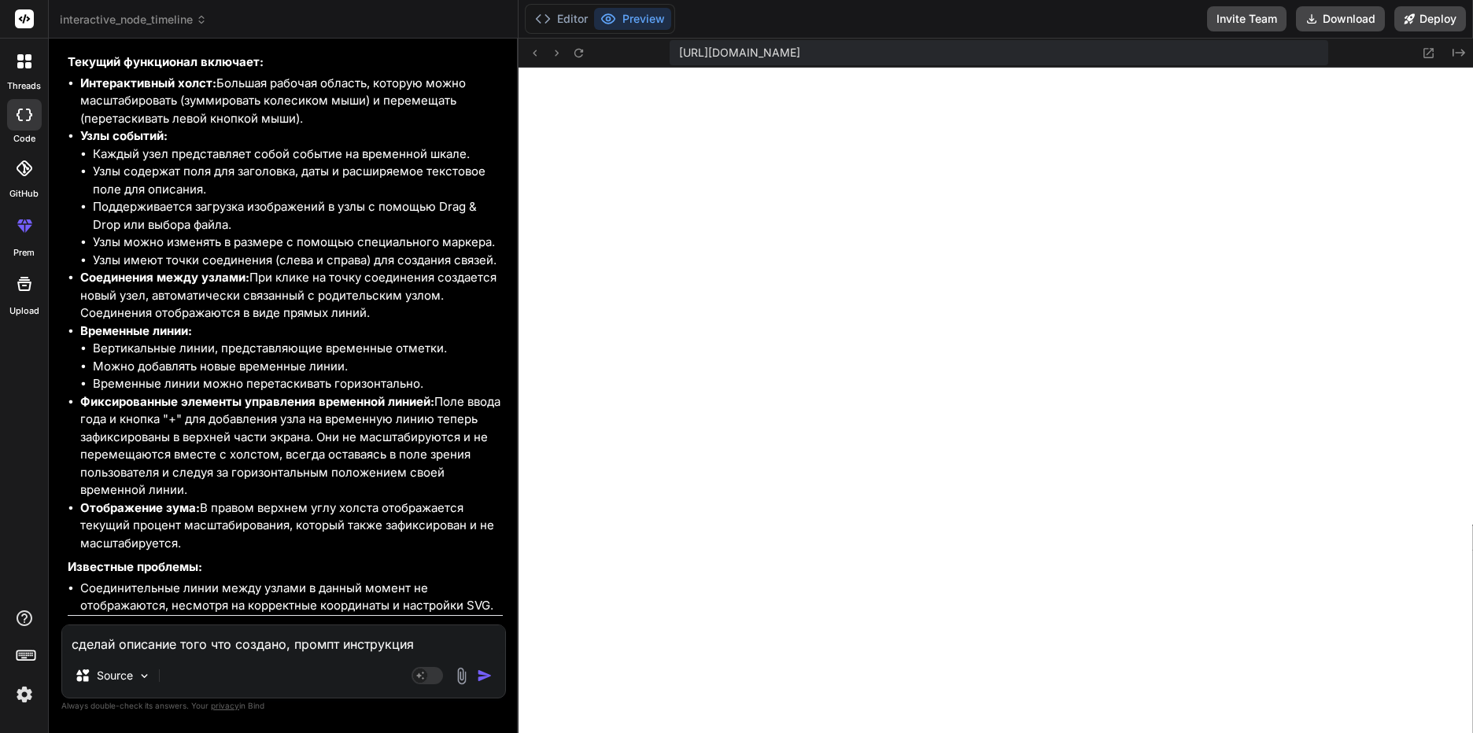
scroll to position [13135, 0]
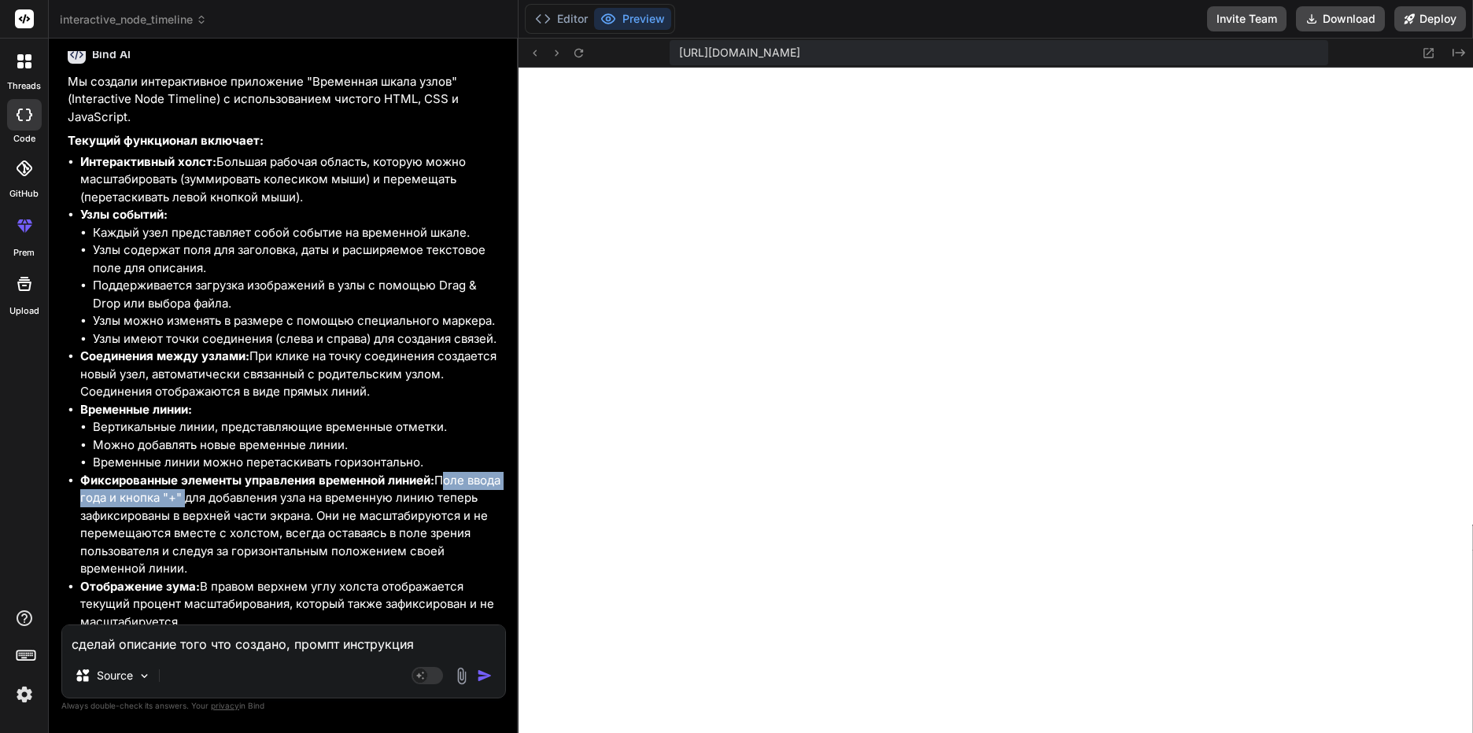
drag, startPoint x: 438, startPoint y: 271, endPoint x: 217, endPoint y: 290, distance: 221.9
click at [217, 472] on li "Фиксированные элементы управления временной линией: Поле ввода года и кнопка "+…" at bounding box center [291, 525] width 423 height 106
copy li "Поле ввода года и кнопка "+""
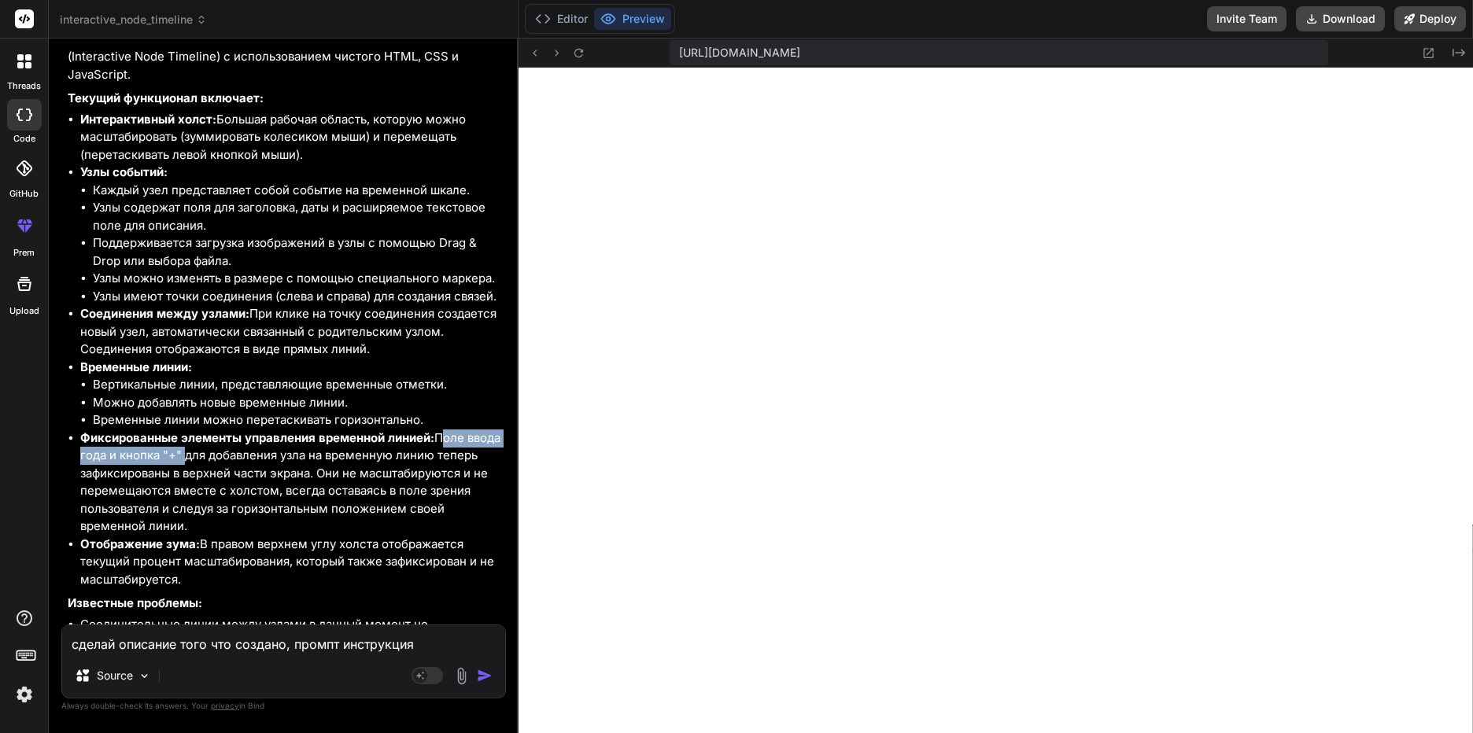
scroll to position [13214, 0]
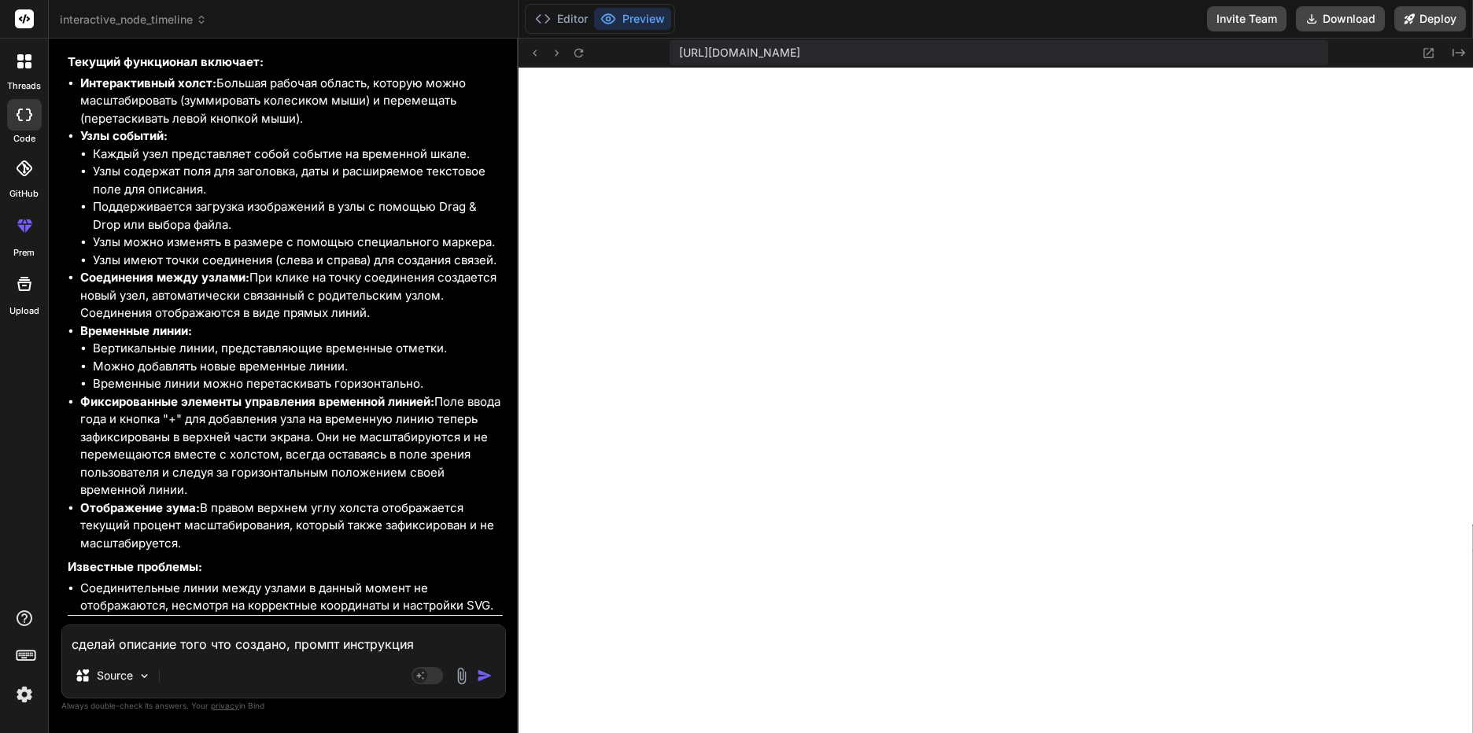
drag, startPoint x: 95, startPoint y: 609, endPoint x: 486, endPoint y: 615, distance: 390.4
copy li "Добавить возможность удаления узлов или временных линий."
